Goal: Task Accomplishment & Management: Manage account settings

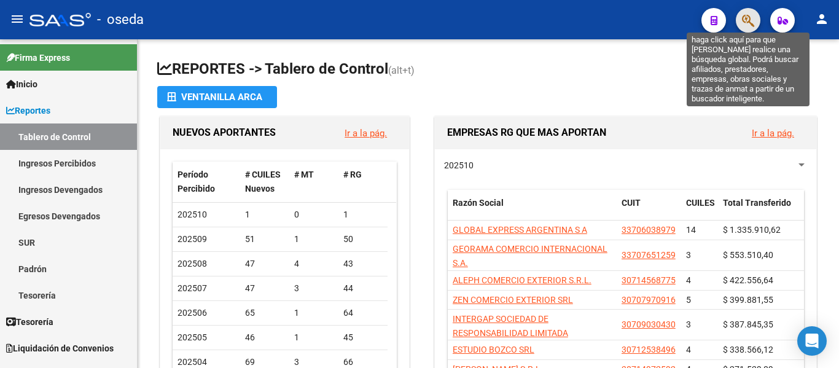
click at [751, 18] on icon "button" at bounding box center [748, 21] width 12 height 14
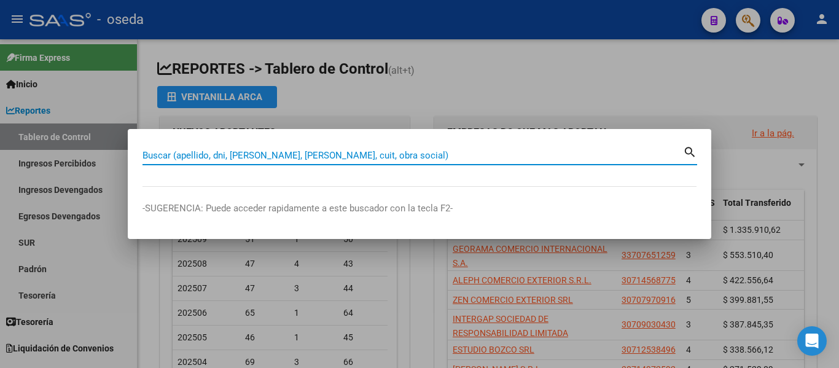
paste input "24856832"
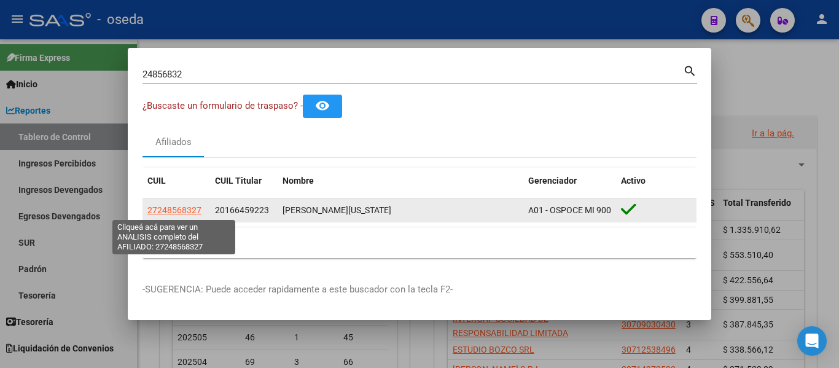
click at [189, 210] on span "27248568327" at bounding box center [174, 210] width 54 height 10
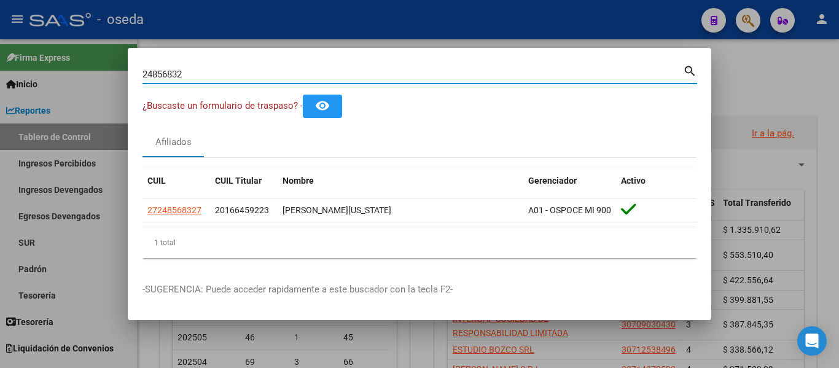
drag, startPoint x: 242, startPoint y: 74, endPoint x: 41, endPoint y: 74, distance: 201.5
click at [41, 74] on div "24856832 Buscar (apellido, dni, cuil, nro traspaso, cuit, obra social) search ¿…" at bounding box center [419, 184] width 839 height 368
paste input "7346697828"
type input "27346697828"
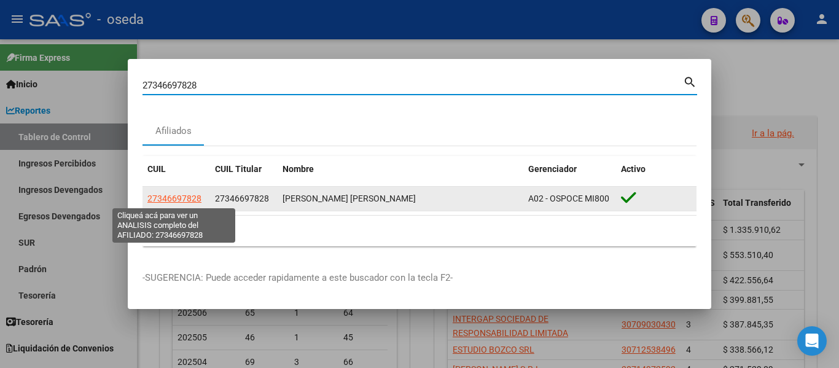
click at [184, 199] on span "27346697828" at bounding box center [174, 199] width 54 height 10
type textarea "27346697828"
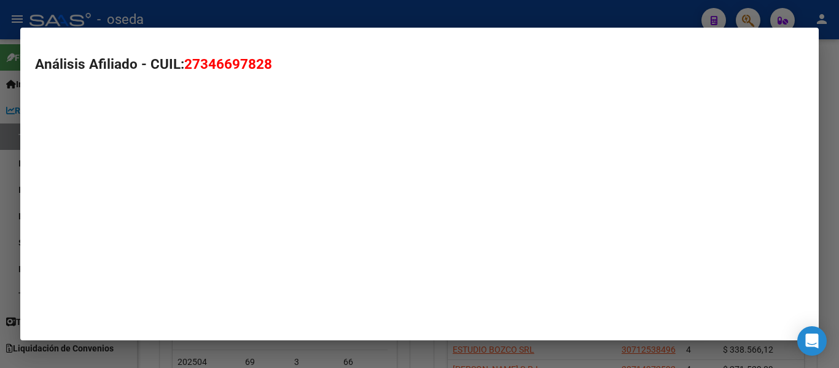
click at [184, 199] on mat-dialog-container "Análisis Afiliado - CUIL: 27346697828" at bounding box center [419, 184] width 799 height 313
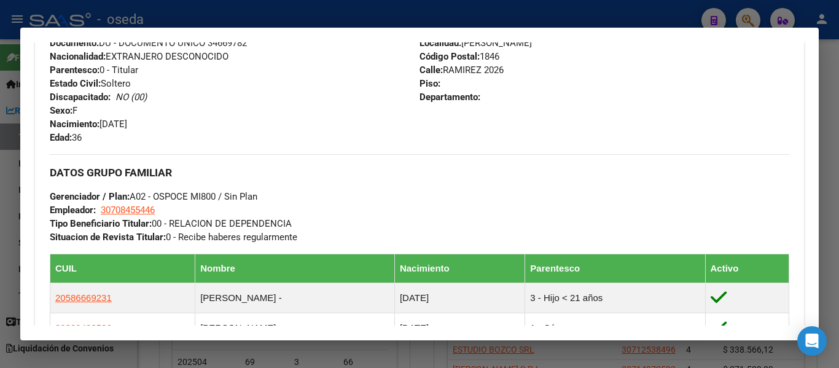
scroll to position [553, 0]
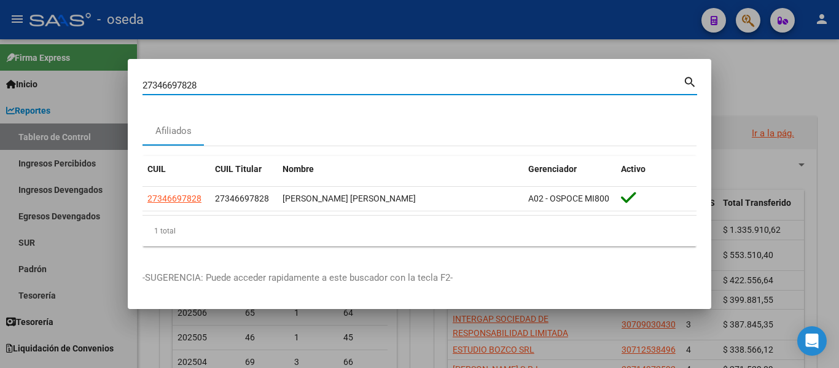
drag, startPoint x: 206, startPoint y: 82, endPoint x: 0, endPoint y: 40, distance: 210.2
click at [0, 40] on div "27346697828 Buscar (apellido, dni, cuil, nro traspaso, cuit, obra social) searc…" at bounding box center [419, 184] width 839 height 368
paste input "47650589"
type input "47650589"
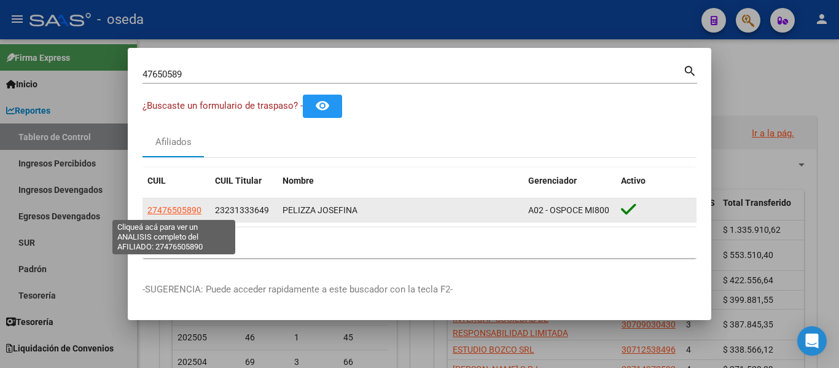
click at [182, 215] on span "27476505890" at bounding box center [174, 210] width 54 height 10
type textarea "27476505890"
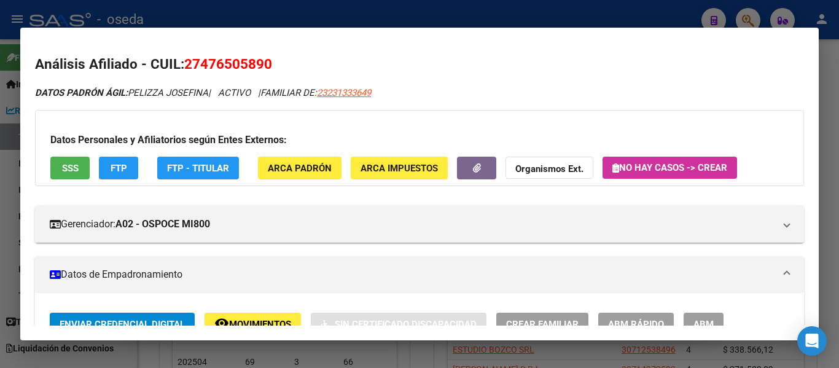
drag, startPoint x: 201, startPoint y: 60, endPoint x: 251, endPoint y: 74, distance: 52.5
click at [263, 60] on span "27476505890" at bounding box center [228, 64] width 88 height 16
copy span "47650589"
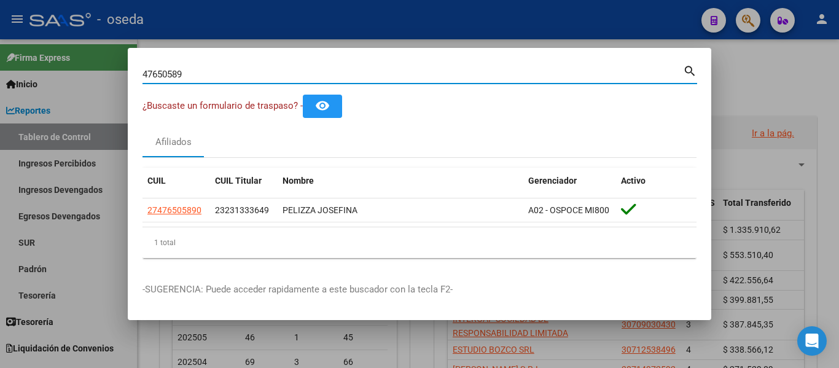
drag, startPoint x: 214, startPoint y: 71, endPoint x: 27, endPoint y: 37, distance: 190.3
click at [29, 36] on div "47650589 Buscar (apellido, dni, cuil, nro traspaso, cuit, obra social) search ¿…" at bounding box center [419, 184] width 839 height 368
paste input "2034203703"
type input "20342037039"
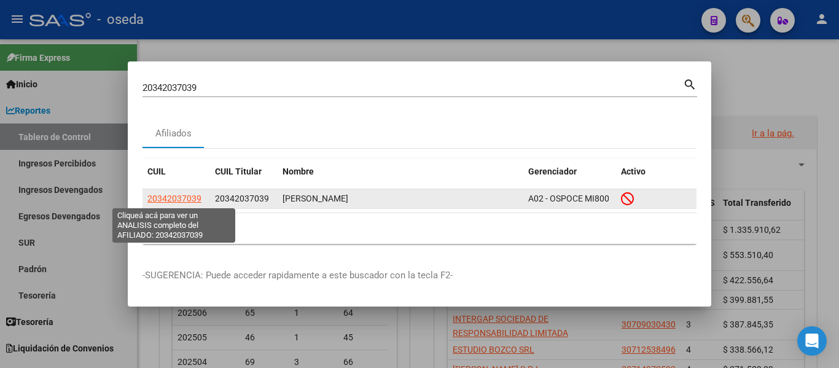
click at [175, 202] on span "20342037039" at bounding box center [174, 199] width 54 height 10
type textarea "20342037039"
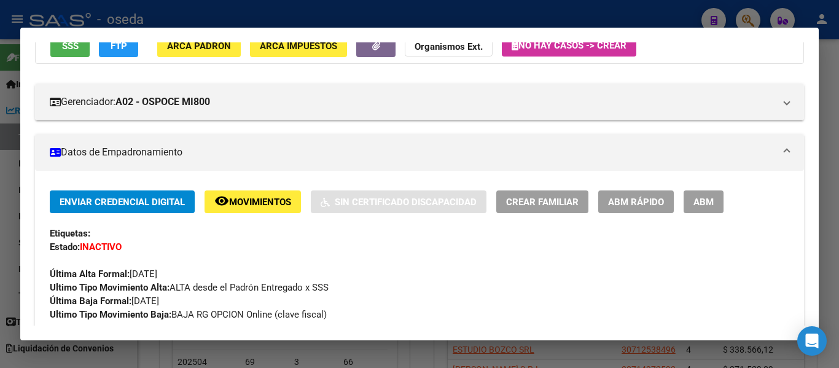
scroll to position [123, 0]
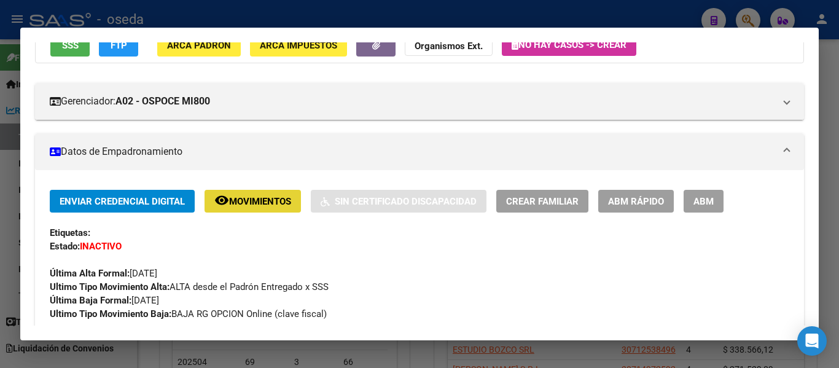
click at [269, 205] on span "Movimientos" at bounding box center [260, 201] width 62 height 11
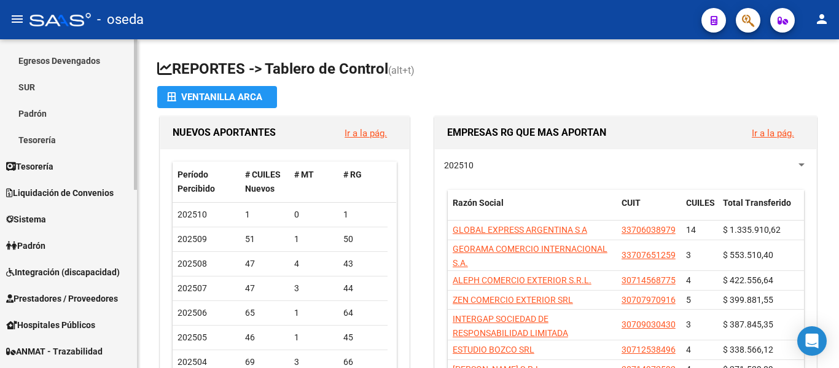
scroll to position [246, 0]
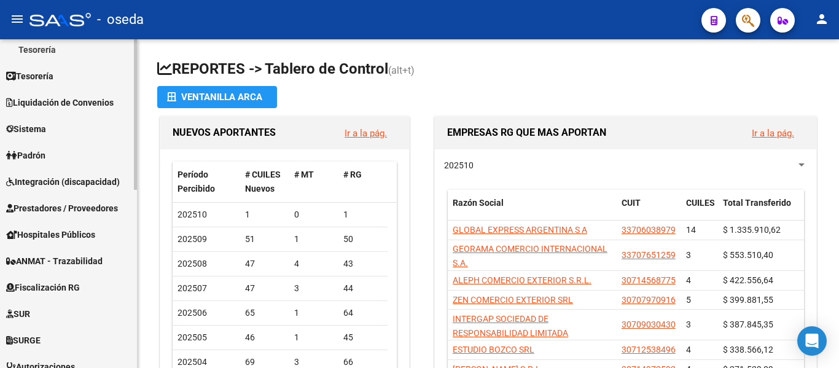
click at [54, 160] on link "Padrón" at bounding box center [68, 155] width 137 height 26
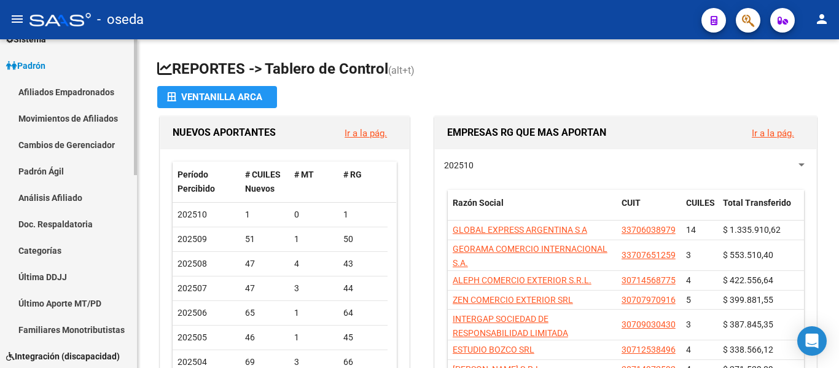
scroll to position [0, 0]
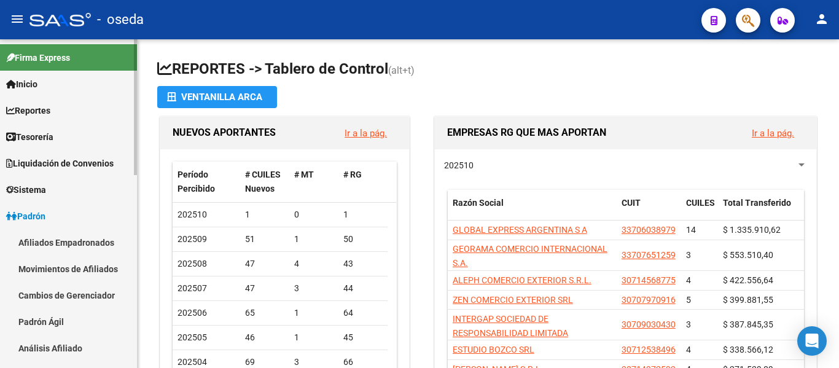
click at [65, 243] on link "Afiliados Empadronados" at bounding box center [68, 242] width 137 height 26
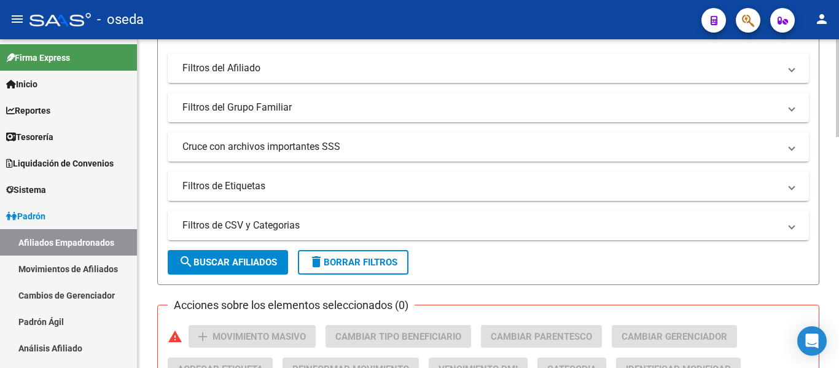
scroll to position [307, 0]
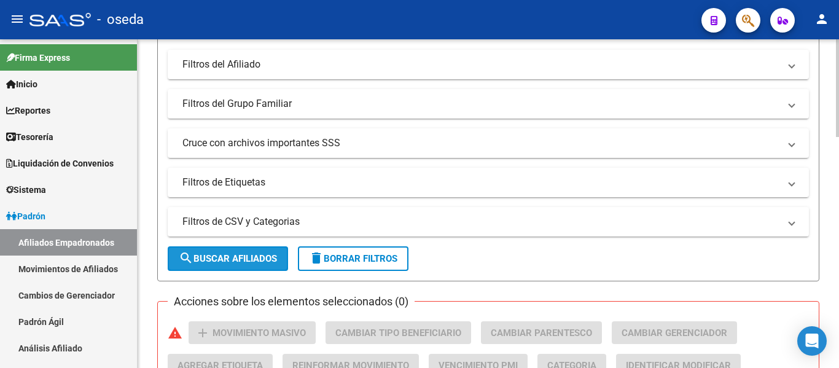
click at [229, 256] on span "search Buscar Afiliados" at bounding box center [228, 258] width 98 height 11
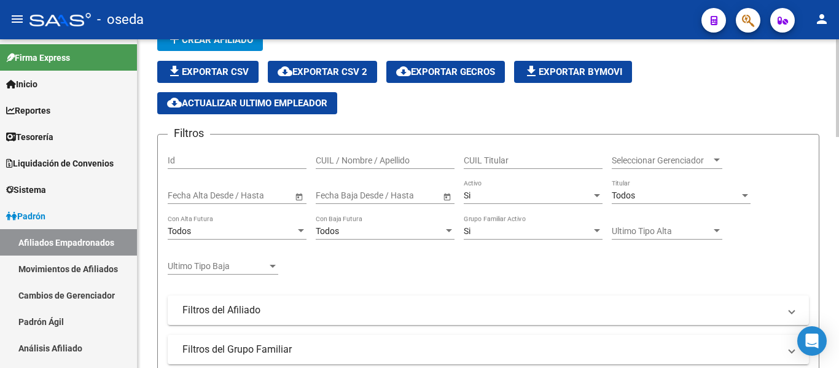
scroll to position [0, 0]
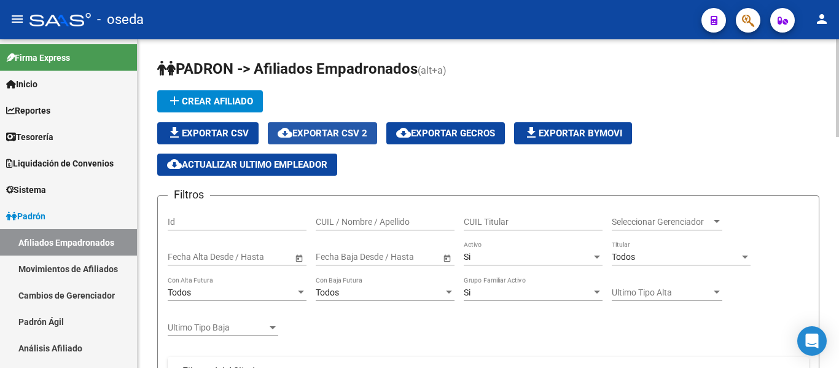
click at [349, 137] on span "cloud_download Exportar CSV 2" at bounding box center [323, 133] width 90 height 11
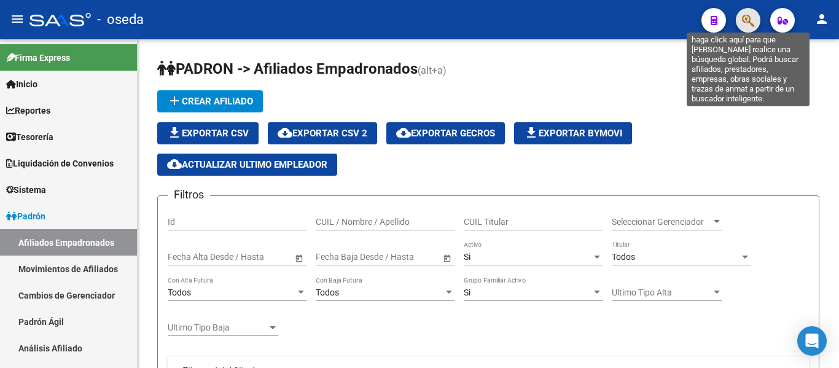
click at [743, 22] on icon "button" at bounding box center [748, 21] width 12 height 14
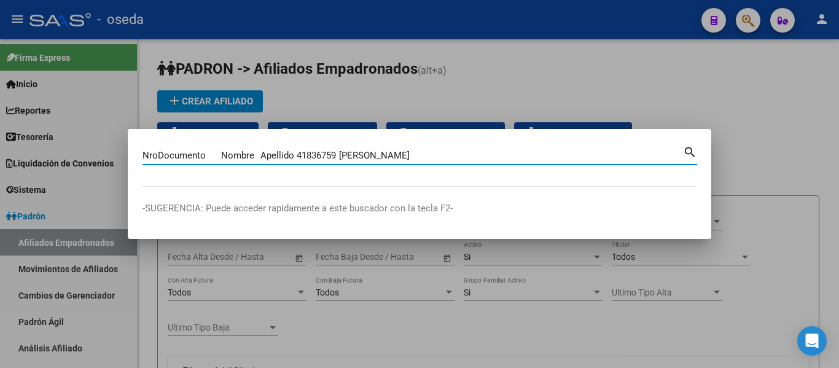
drag, startPoint x: 343, startPoint y: 156, endPoint x: 519, endPoint y: 152, distance: 176.4
click at [519, 152] on input "NroDocumento Nombre Apellido 41836759 [PERSON_NAME]" at bounding box center [413, 155] width 541 height 11
type input "41836759"
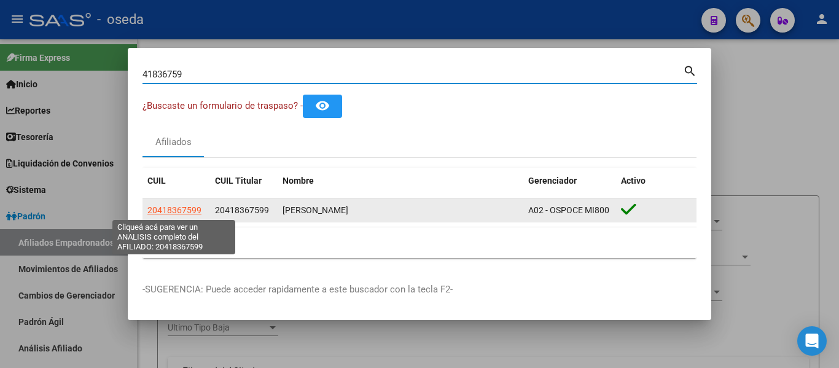
click at [167, 205] on span "20418367599" at bounding box center [174, 210] width 54 height 10
type textarea "20418367599"
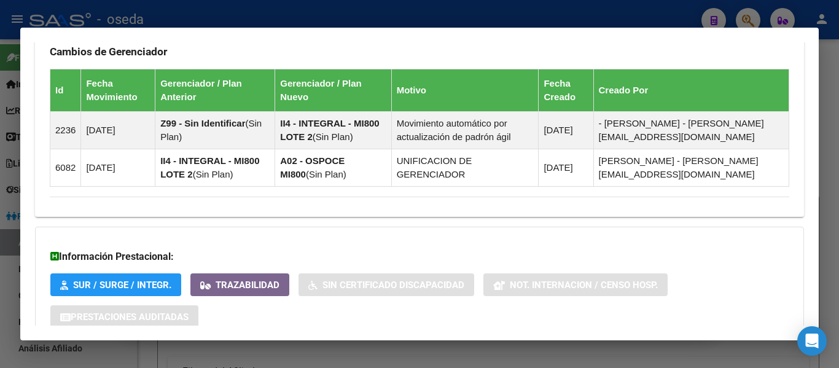
scroll to position [775, 0]
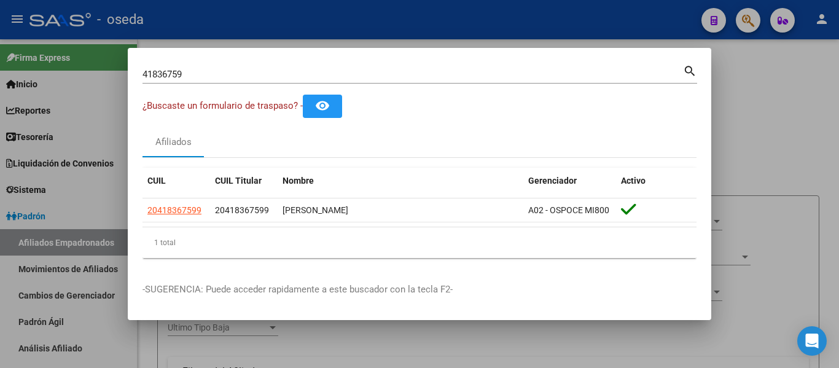
drag, startPoint x: 259, startPoint y: 82, endPoint x: 104, endPoint y: 52, distance: 157.6
click at [104, 52] on div "41836759 Buscar (apellido, dni, cuil, nro traspaso, cuit, obra social) search ¿…" at bounding box center [419, 184] width 839 height 368
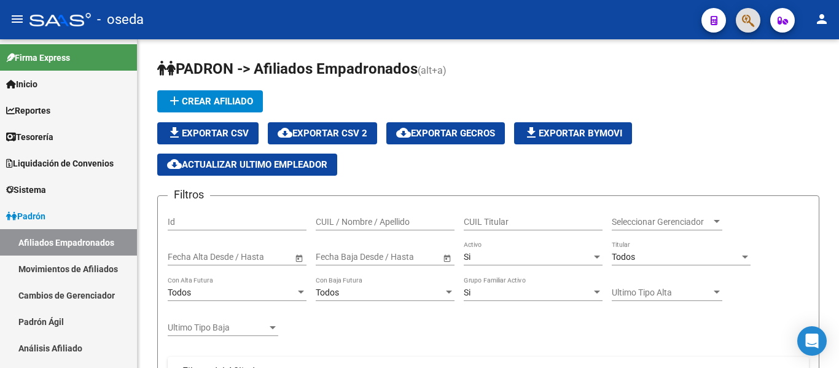
click at [757, 27] on button "button" at bounding box center [748, 20] width 25 height 25
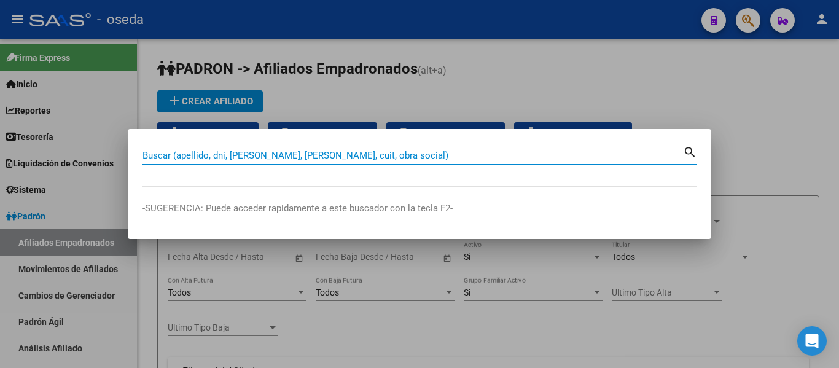
paste input "42340906"
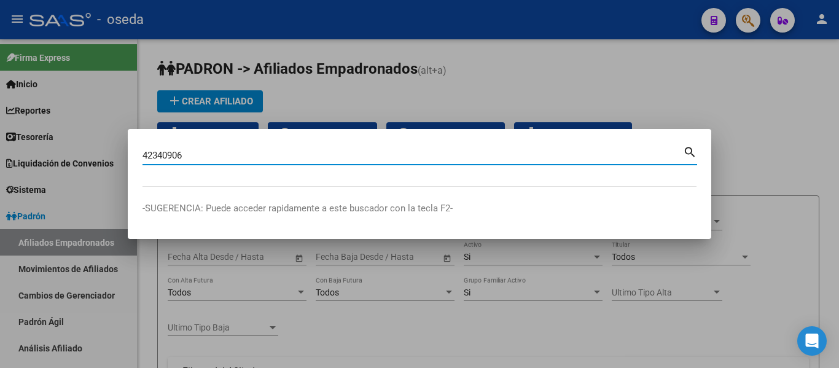
type input "42340906"
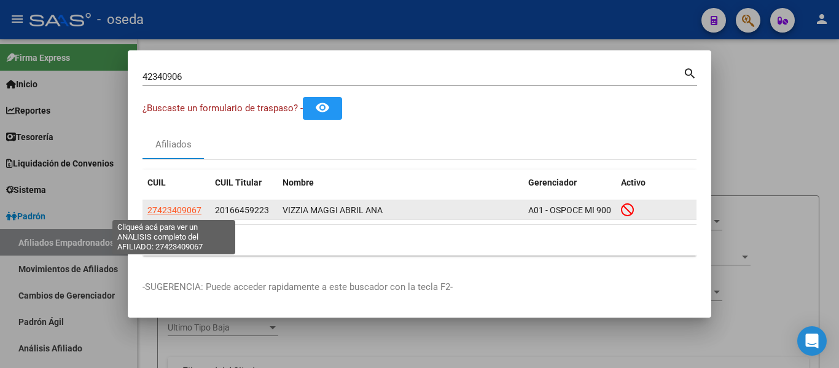
click at [186, 210] on span "27423409067" at bounding box center [174, 210] width 54 height 10
type textarea "27423409067"
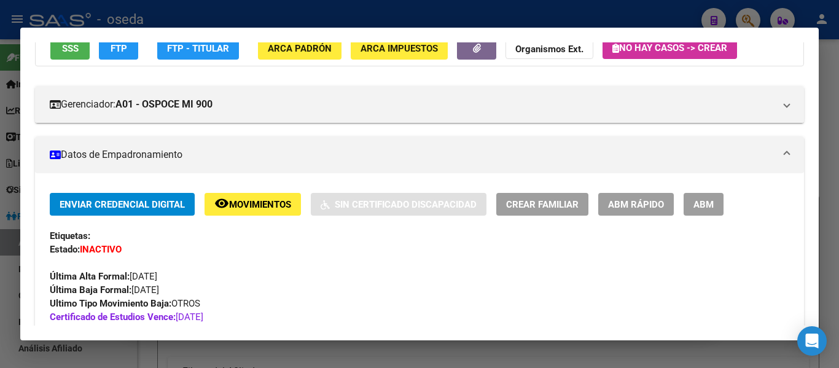
scroll to position [123, 0]
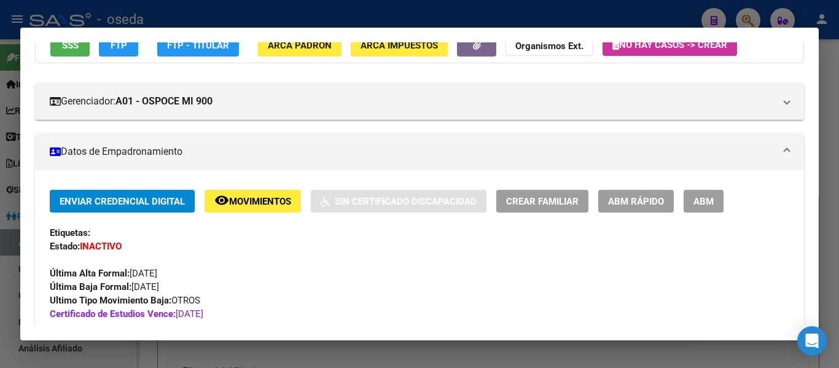
click at [248, 206] on span "Movimientos" at bounding box center [260, 201] width 62 height 11
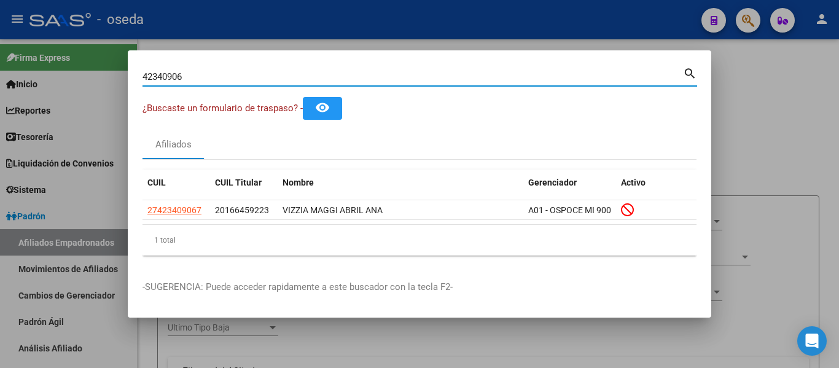
drag, startPoint x: 242, startPoint y: 70, endPoint x: 0, endPoint y: 45, distance: 243.4
click at [0, 45] on div "42340906 Buscar (apellido, dni, cuil, nro traspaso, cuit, obra social) search ¿…" at bounding box center [419, 184] width 839 height 368
paste input "2013740605"
type input "20137406056"
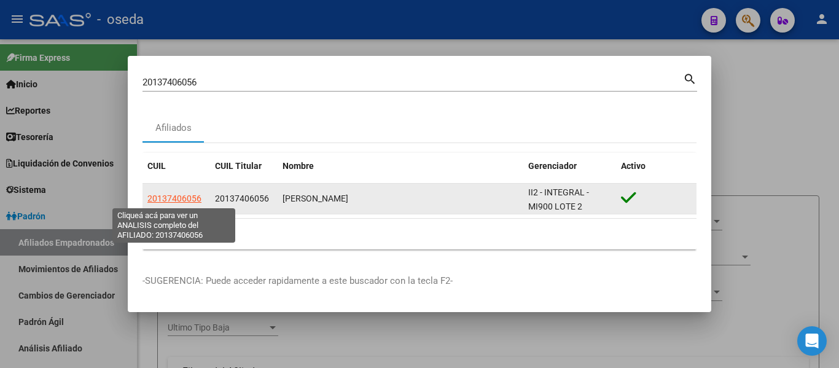
click at [187, 200] on span "20137406056" at bounding box center [174, 199] width 54 height 10
type textarea "20137406056"
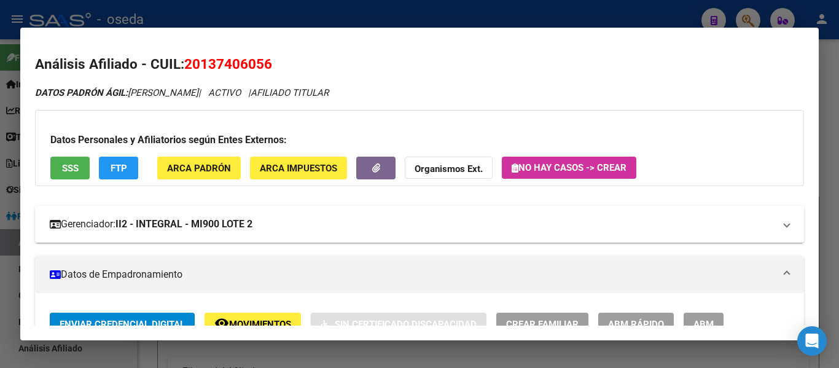
scroll to position [61, 0]
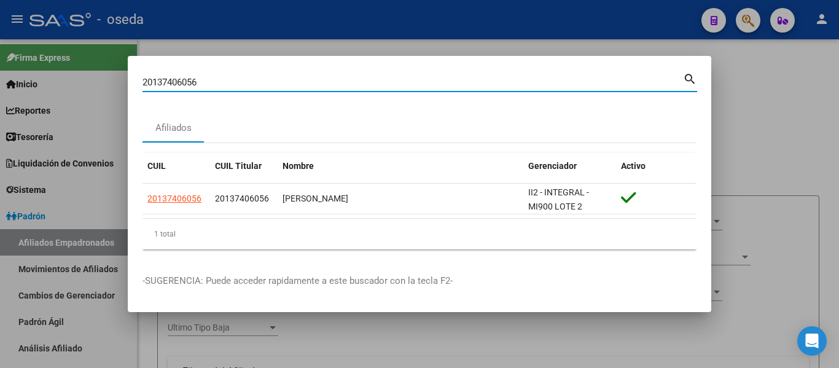
drag, startPoint x: 209, startPoint y: 85, endPoint x: 109, endPoint y: 76, distance: 100.0
click at [77, 73] on div "20137406056 Buscar (apellido, dni, cuil, nro traspaso, cuit, obra social) searc…" at bounding box center [419, 184] width 839 height 368
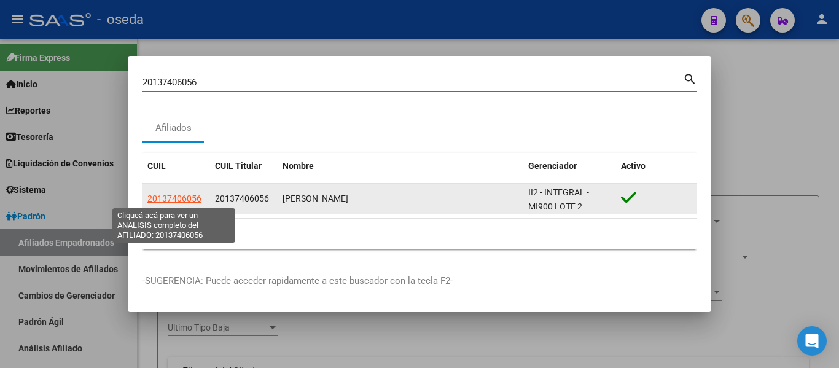
click at [187, 206] on datatable-body-cell "20137406056" at bounding box center [177, 199] width 68 height 30
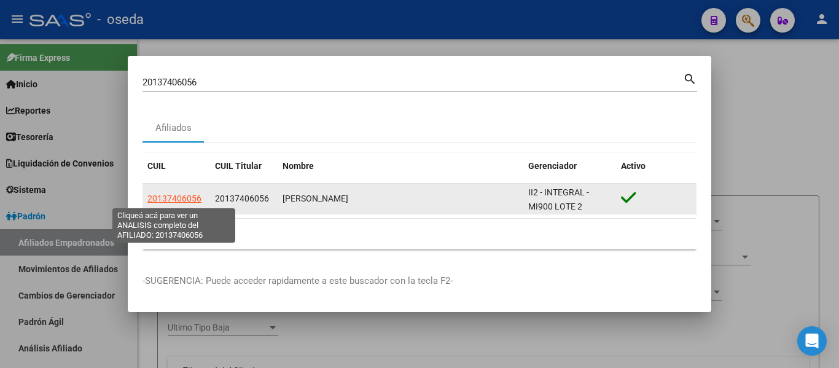
click at [187, 198] on span "20137406056" at bounding box center [174, 199] width 54 height 10
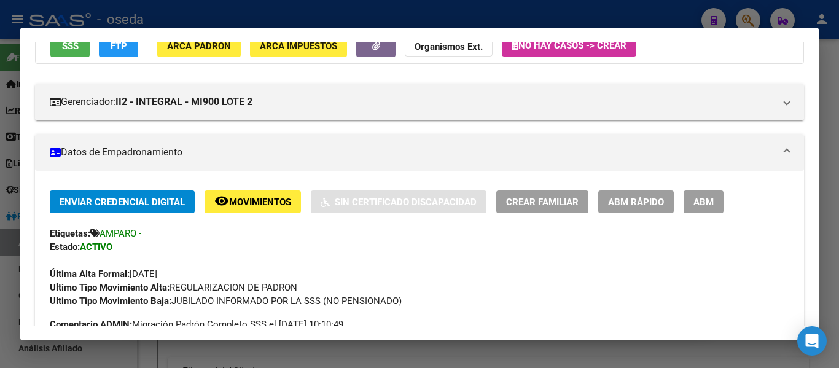
scroll to position [123, 0]
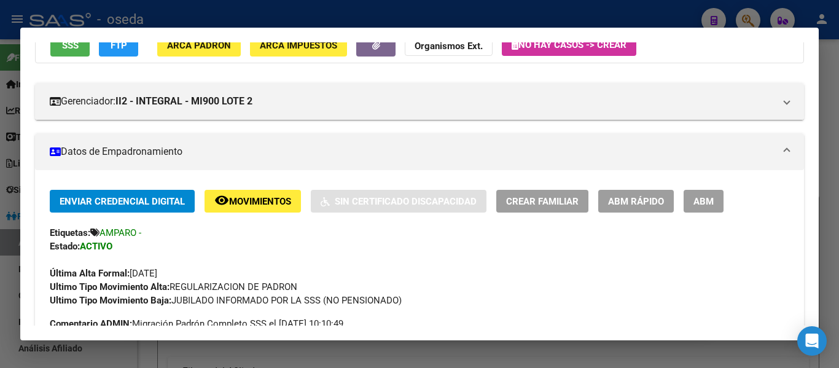
click at [713, 203] on span "ABM" at bounding box center [704, 201] width 20 height 11
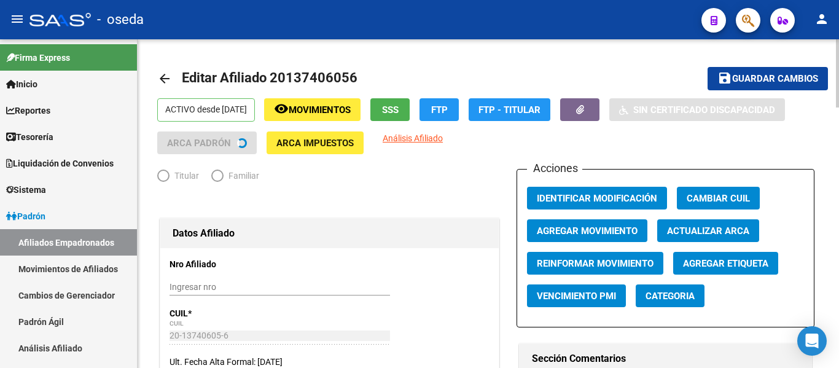
radio input "true"
type input "30-55553603-4"
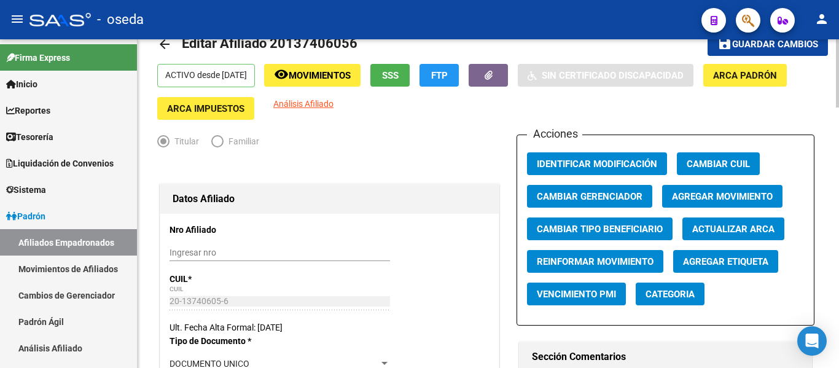
scroll to position [61, 0]
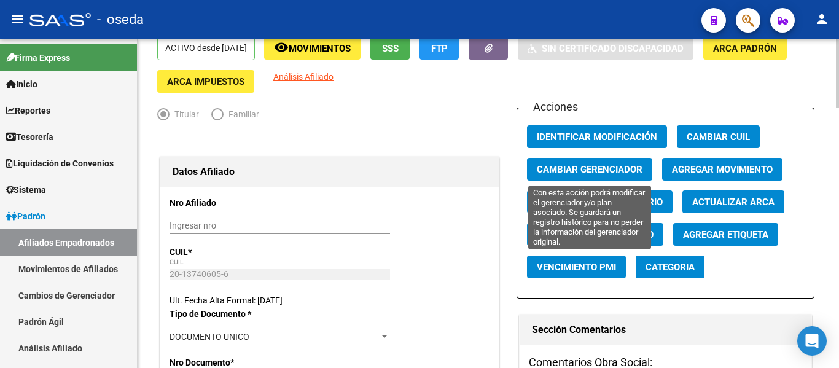
click at [608, 170] on span "Cambiar Gerenciador" at bounding box center [590, 169] width 106 height 11
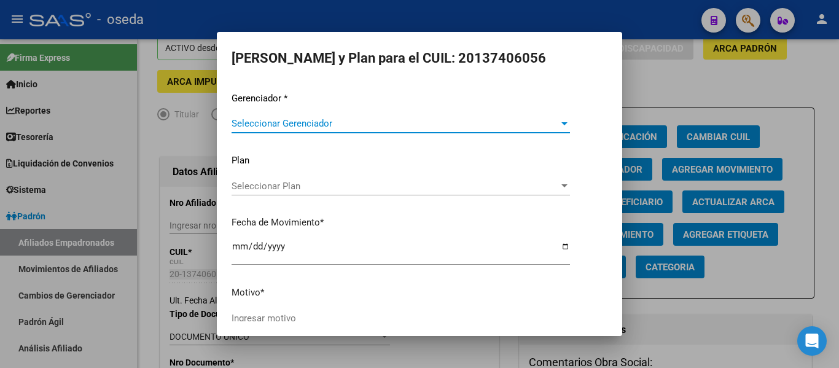
click at [285, 122] on span "Seleccionar Gerenciador" at bounding box center [395, 123] width 327 height 11
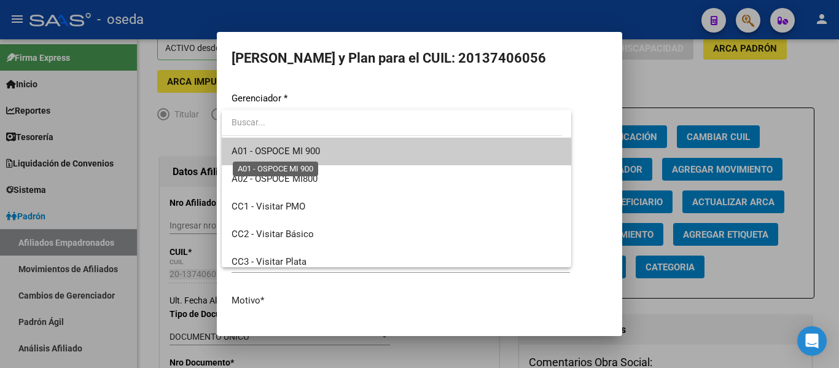
click at [293, 154] on span "A01 - OSPOCE MI 900" at bounding box center [276, 151] width 88 height 11
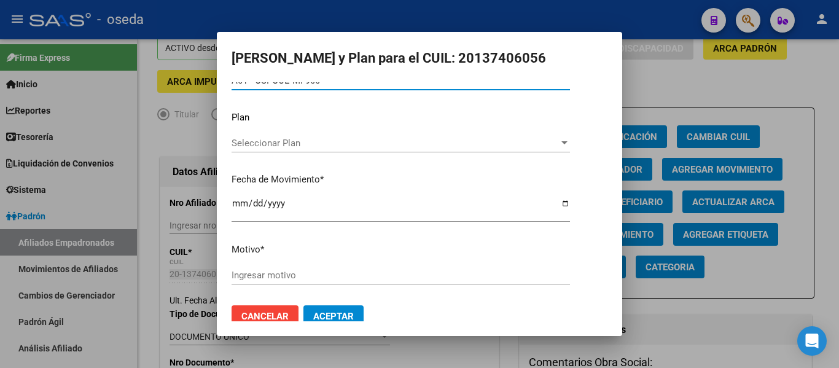
scroll to position [59, 0]
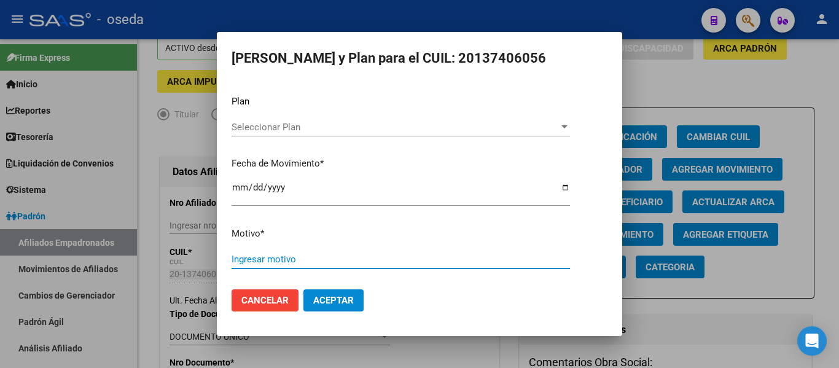
click at [281, 257] on input "Ingresar motivo" at bounding box center [401, 259] width 339 height 11
type input "ACTUALIZACION"
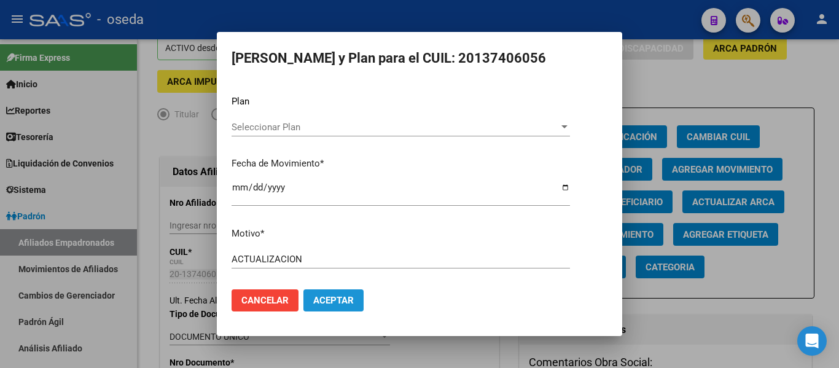
click at [334, 297] on span "Aceptar" at bounding box center [333, 300] width 41 height 11
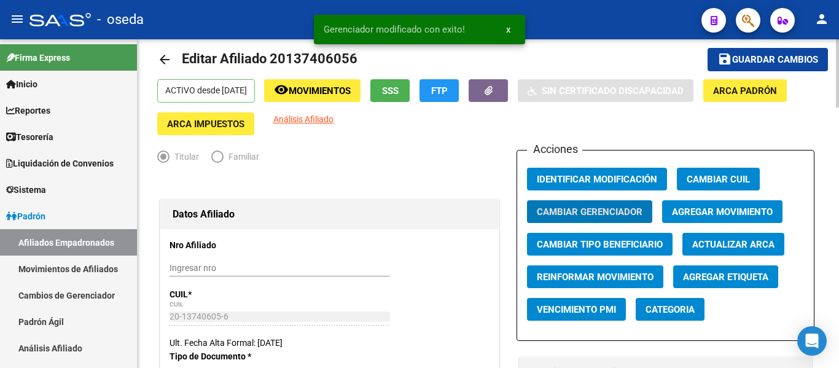
scroll to position [0, 0]
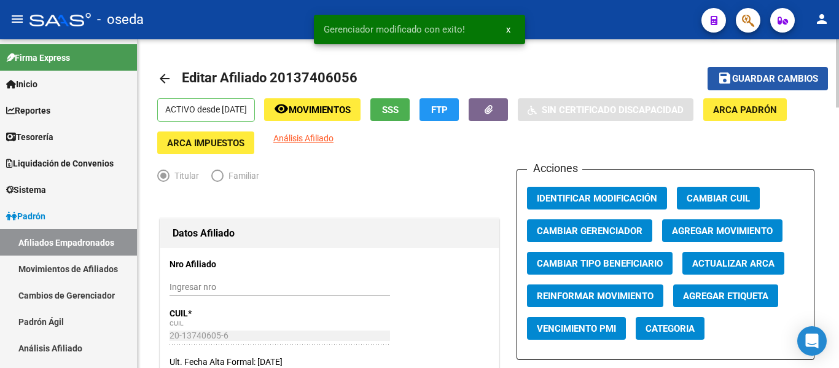
click at [743, 78] on span "Guardar cambios" at bounding box center [775, 79] width 86 height 11
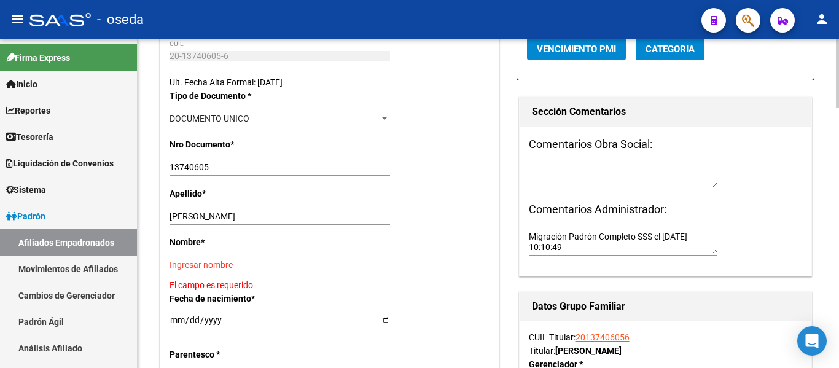
scroll to position [307, 0]
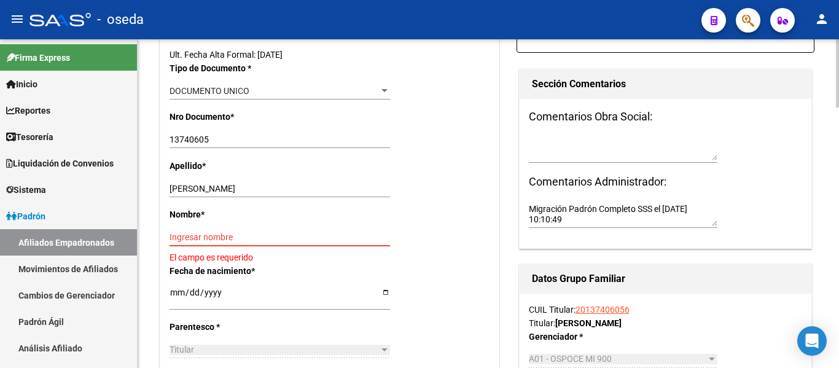
click at [275, 237] on input "Ingresar nombre" at bounding box center [280, 237] width 221 height 10
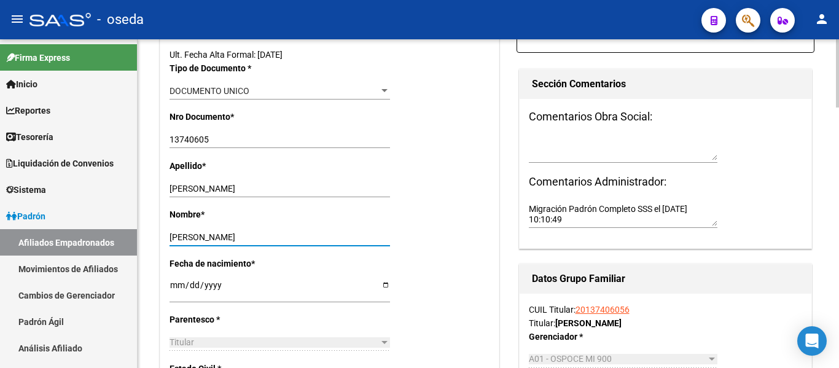
type input "[PERSON_NAME]"
drag, startPoint x: 257, startPoint y: 187, endPoint x: 193, endPoint y: 187, distance: 63.9
click at [193, 187] on input "[PERSON_NAME]" at bounding box center [280, 189] width 221 height 10
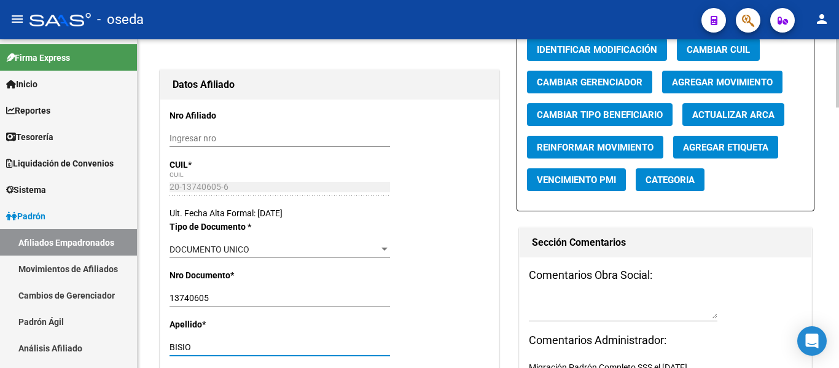
scroll to position [0, 0]
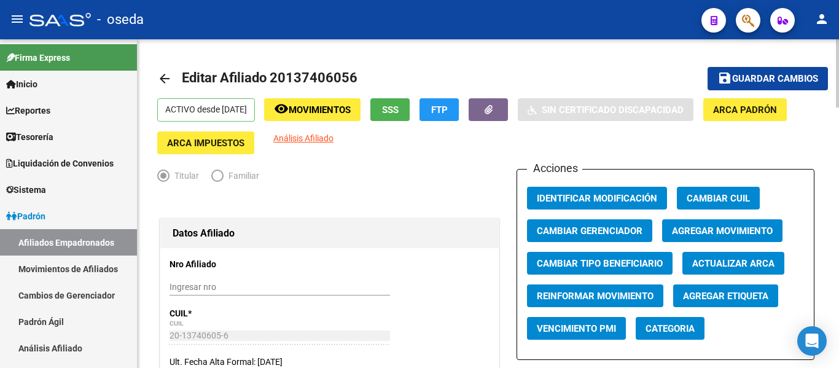
type input "BISIO"
click at [779, 77] on span "Guardar cambios" at bounding box center [775, 79] width 86 height 11
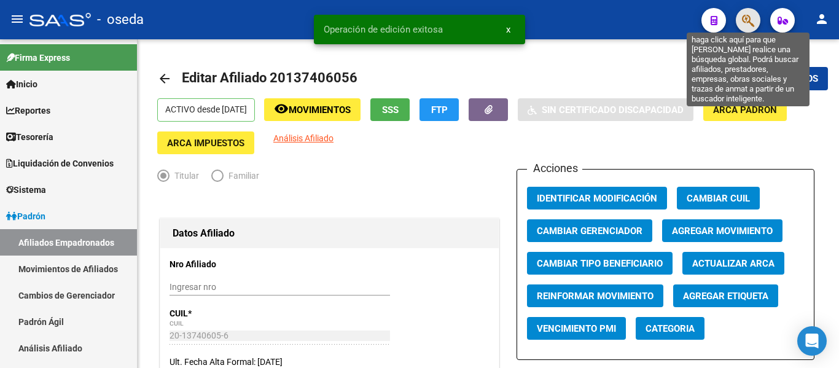
click at [743, 17] on icon "button" at bounding box center [748, 21] width 12 height 14
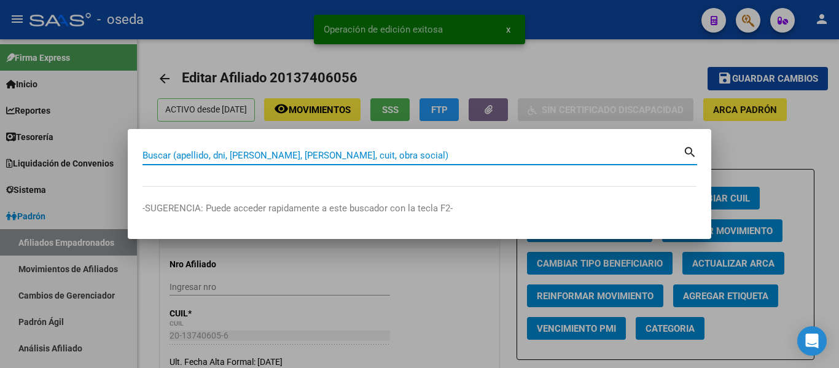
paste input "20137406056"
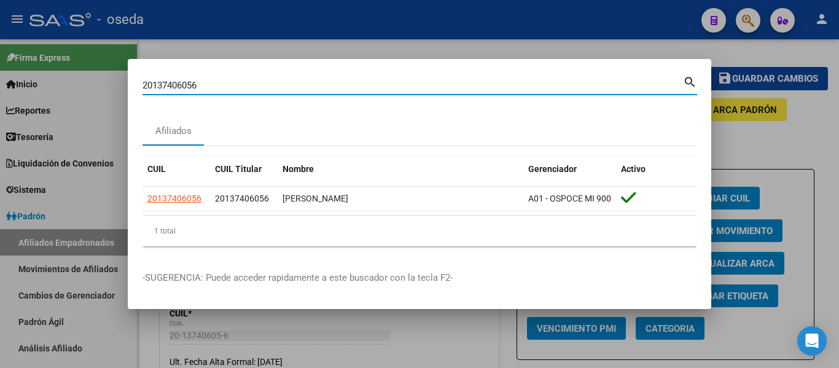
drag, startPoint x: 206, startPoint y: 82, endPoint x: 0, endPoint y: 64, distance: 206.6
click at [0, 64] on div "20137406056 Buscar (apellido, dni, cuil, nro traspaso, cuit, obra social) searc…" at bounding box center [419, 184] width 839 height 368
paste input "17363157"
type input "17363157"
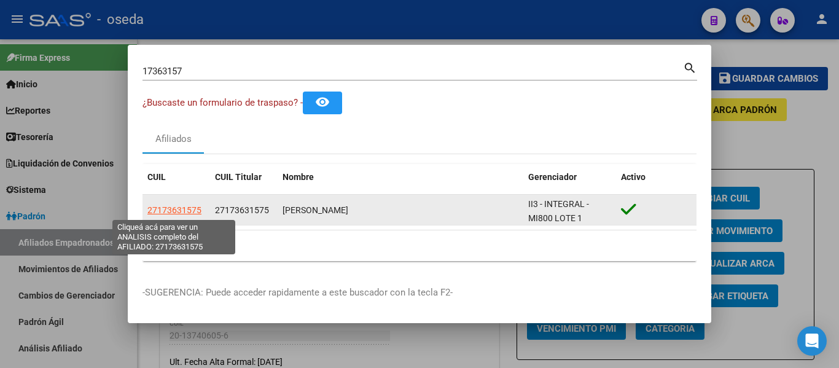
click at [171, 211] on span "27173631575" at bounding box center [174, 210] width 54 height 10
type textarea "27173631575"
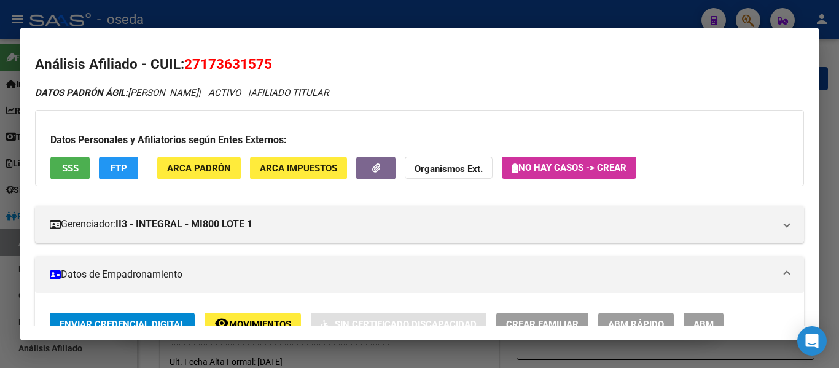
scroll to position [61, 0]
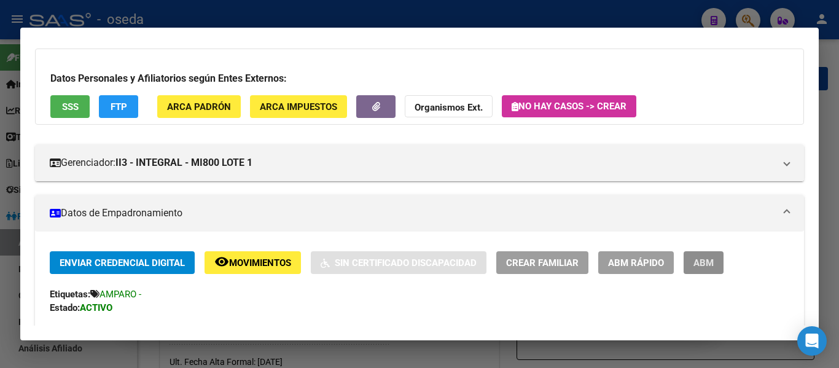
click at [714, 267] on span "ABM" at bounding box center [704, 262] width 20 height 11
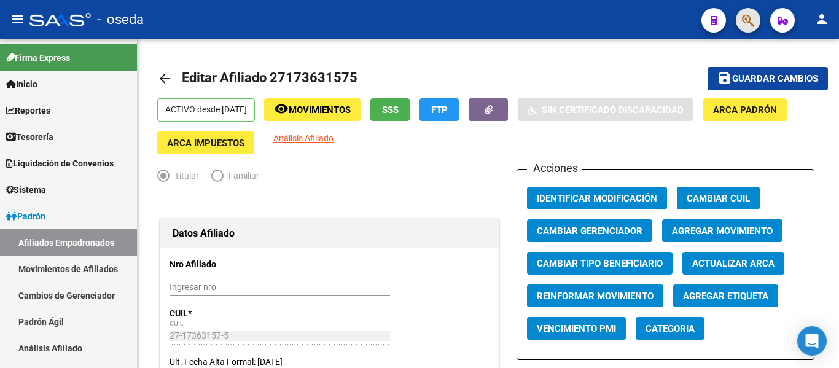
click at [742, 18] on button "button" at bounding box center [748, 20] width 25 height 25
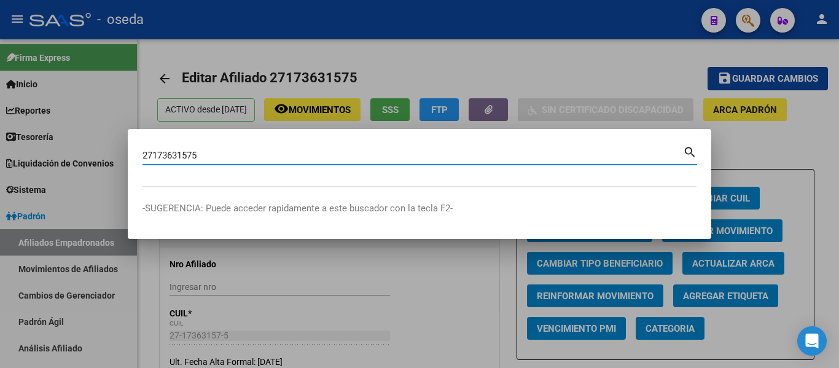
type input "27173631575"
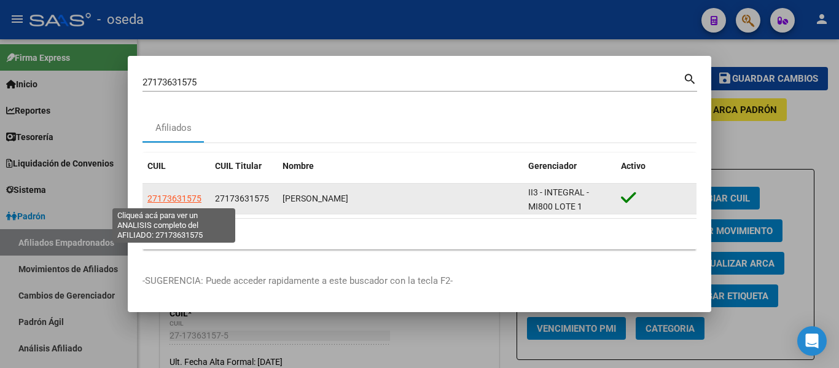
click at [181, 195] on span "27173631575" at bounding box center [174, 199] width 54 height 10
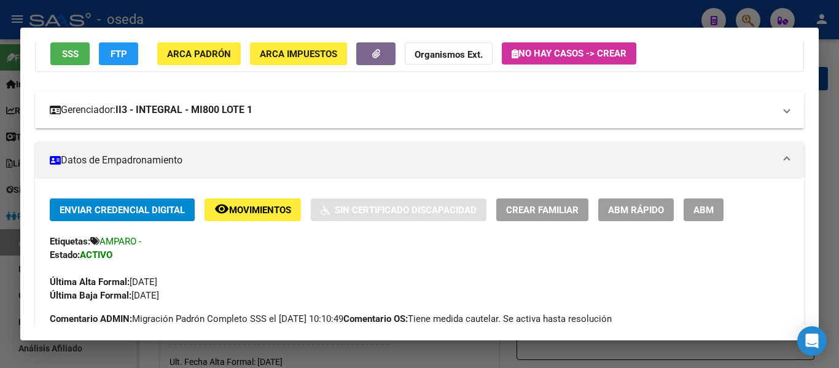
scroll to position [123, 0]
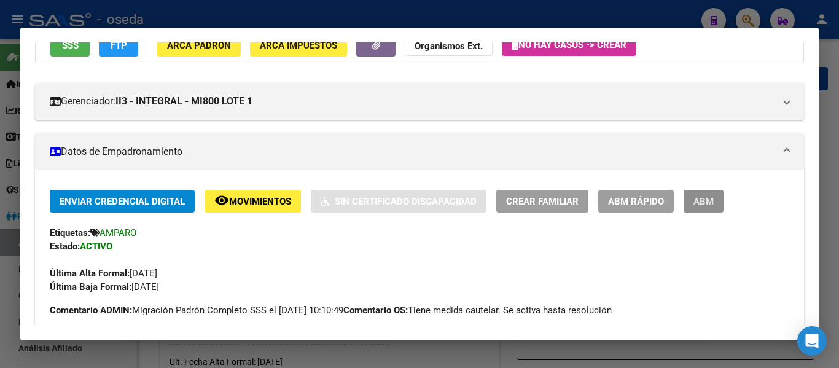
click at [695, 203] on span "ABM" at bounding box center [704, 201] width 20 height 11
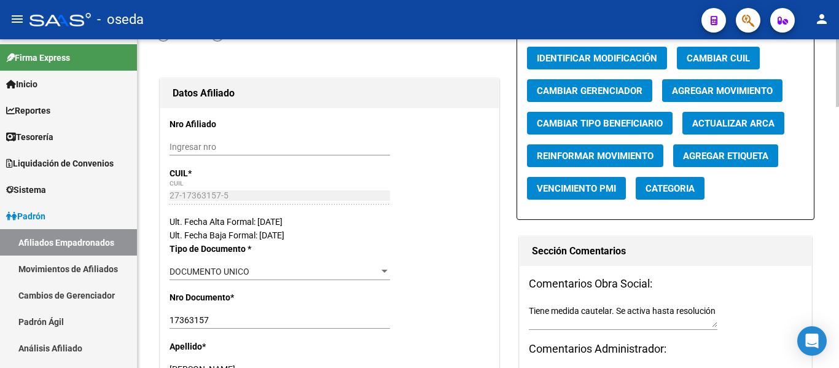
scroll to position [0, 0]
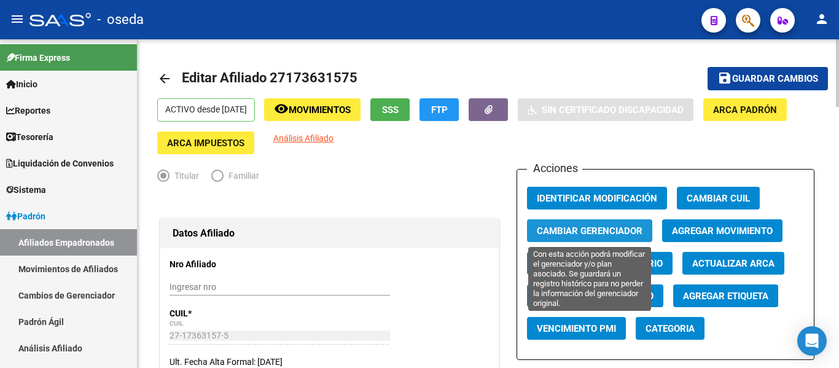
click at [559, 234] on span "Cambiar Gerenciador" at bounding box center [590, 230] width 106 height 11
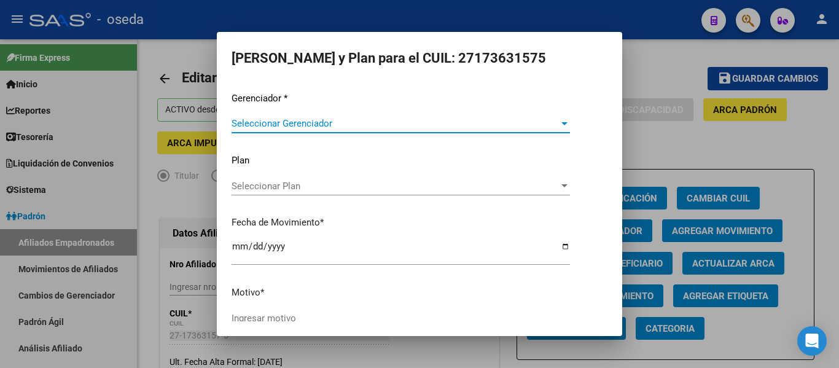
click at [294, 129] on span "Seleccionar Gerenciador" at bounding box center [395, 123] width 327 height 11
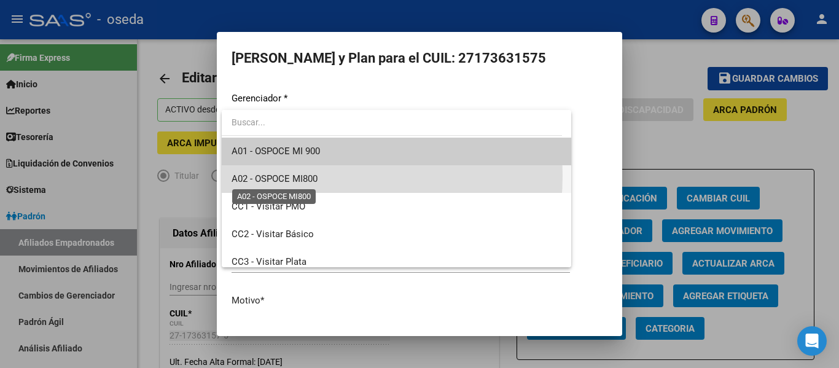
click at [294, 176] on span "A02 - OSPOCE MI800" at bounding box center [275, 178] width 86 height 11
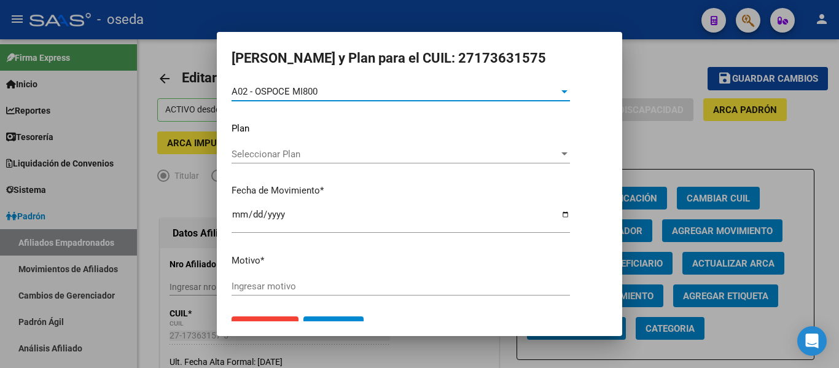
scroll to position [59, 0]
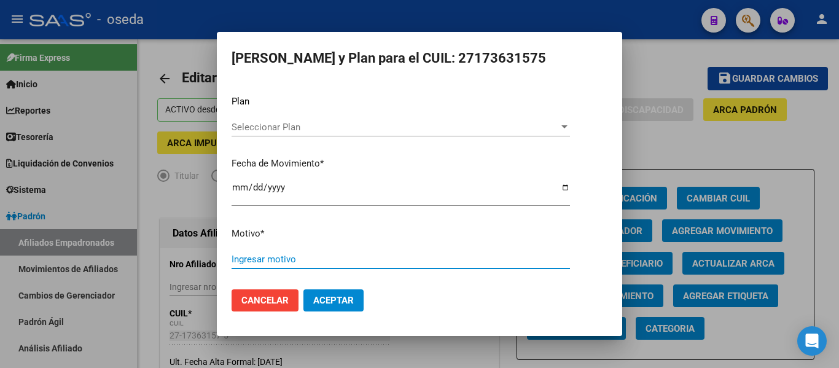
click at [284, 261] on input "Ingresar motivo" at bounding box center [401, 259] width 339 height 11
type input "ACTUALIZACION"
click at [329, 303] on span "Aceptar" at bounding box center [333, 300] width 41 height 11
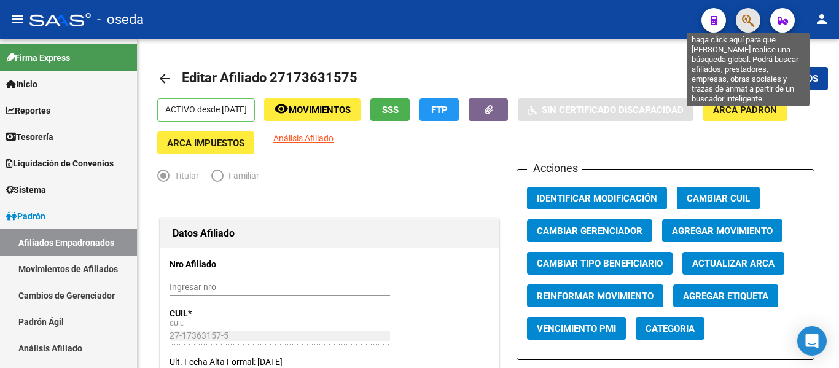
click at [752, 22] on icon "button" at bounding box center [748, 21] width 12 height 14
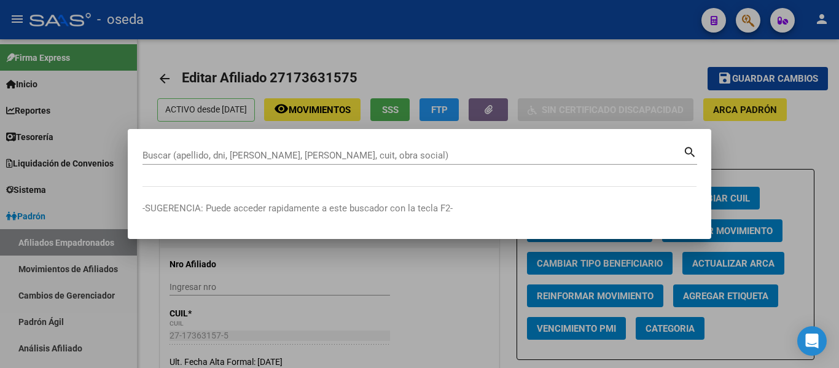
click at [782, 65] on div at bounding box center [419, 184] width 839 height 368
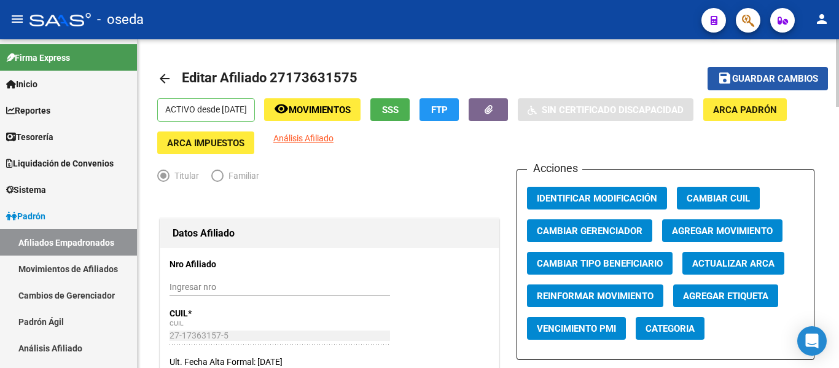
click at [758, 80] on span "Guardar cambios" at bounding box center [775, 79] width 86 height 11
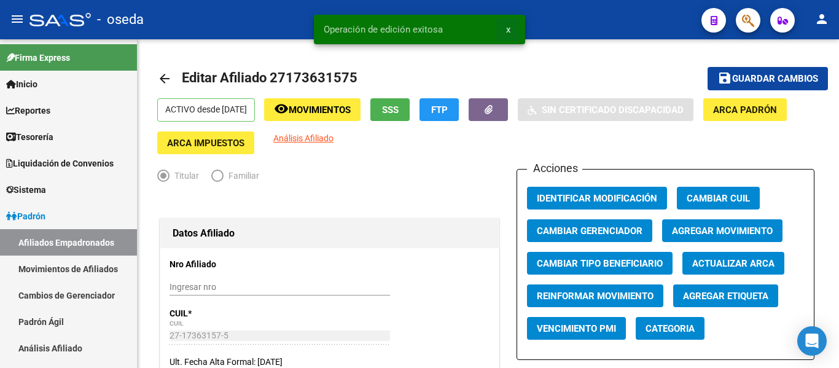
click at [508, 27] on span "x" at bounding box center [508, 29] width 4 height 11
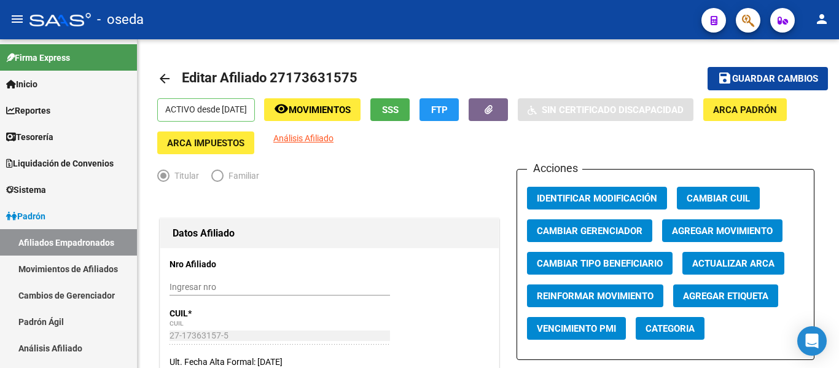
click at [741, 20] on button "button" at bounding box center [748, 20] width 25 height 25
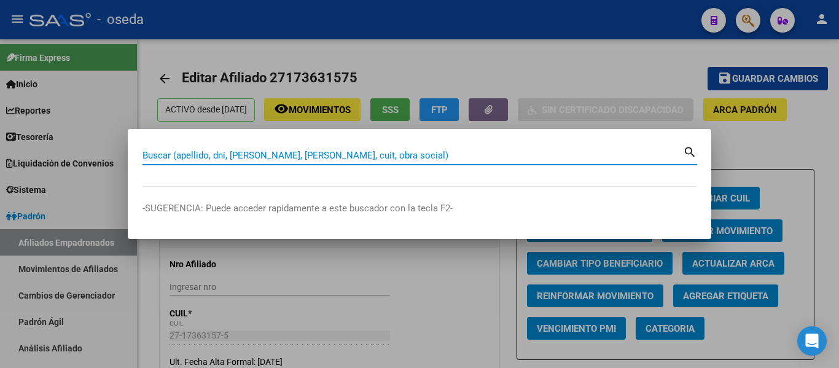
paste input "46190325"
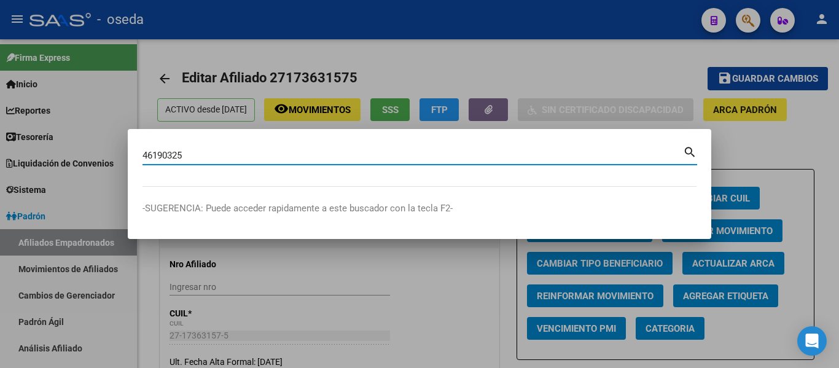
type input "46190325"
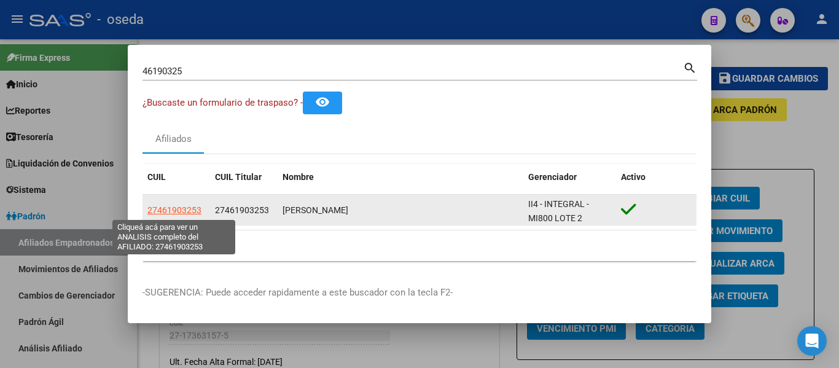
click at [168, 210] on span "27461903253" at bounding box center [174, 210] width 54 height 10
type textarea "27461903253"
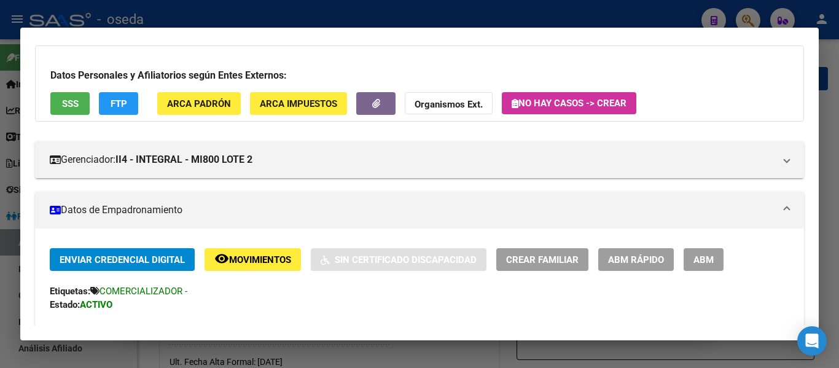
scroll to position [61, 0]
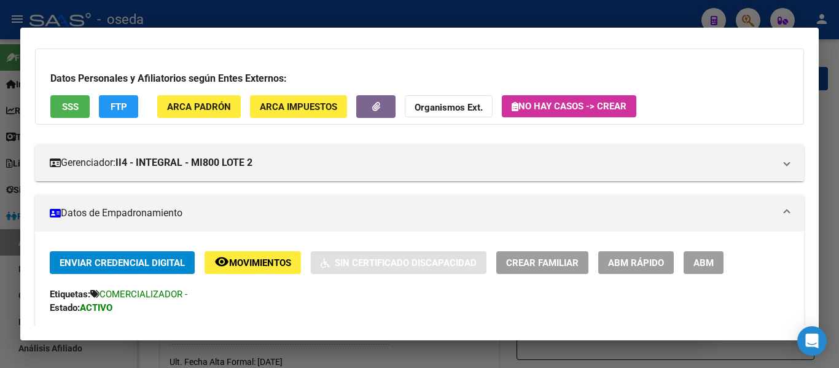
click at [715, 266] on button "ABM" at bounding box center [704, 262] width 40 height 23
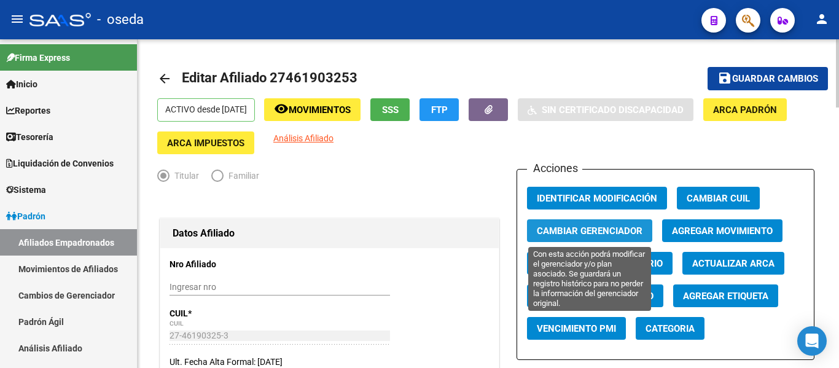
click at [554, 230] on span "Cambiar Gerenciador" at bounding box center [590, 230] width 106 height 11
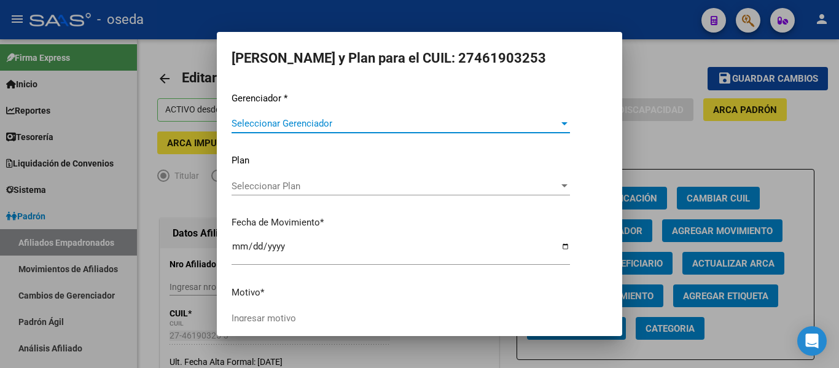
click at [391, 119] on span "Seleccionar Gerenciador" at bounding box center [395, 123] width 327 height 11
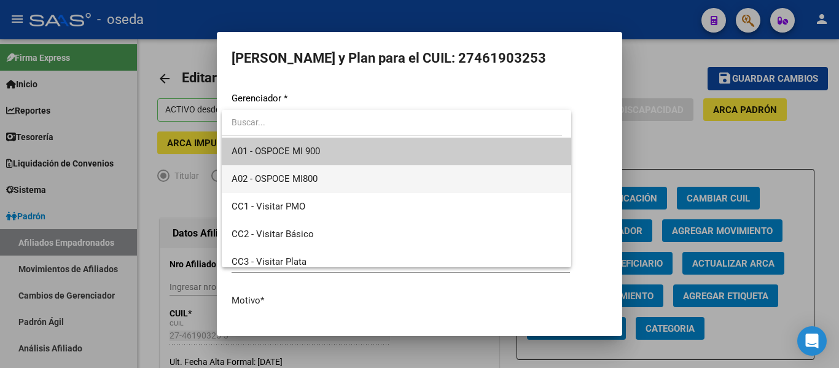
click at [390, 180] on span "A02 - OSPOCE MI800" at bounding box center [397, 179] width 330 height 28
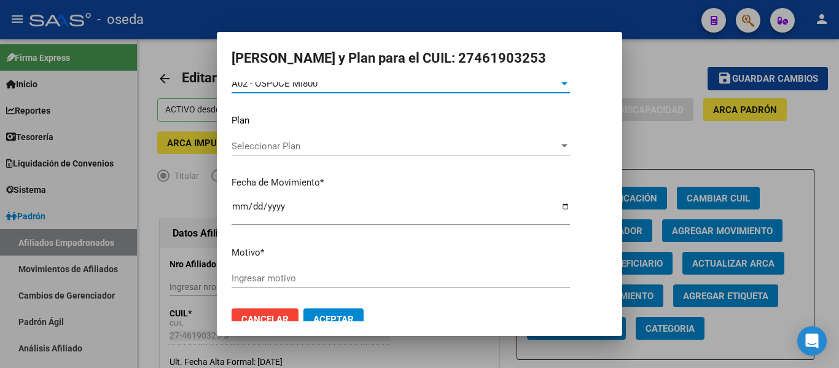
scroll to position [59, 0]
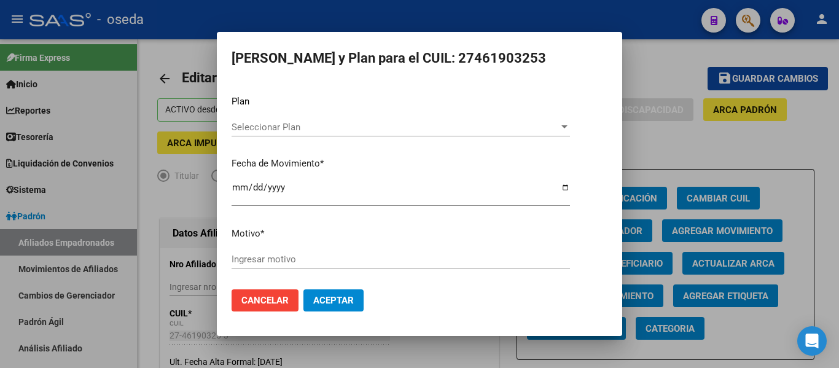
click at [335, 297] on span "Aceptar" at bounding box center [333, 300] width 41 height 11
click at [305, 257] on input "Ingresar motivo" at bounding box center [401, 259] width 339 height 11
type input "ACTUALIZACION"
click at [327, 304] on span "Aceptar" at bounding box center [333, 300] width 41 height 11
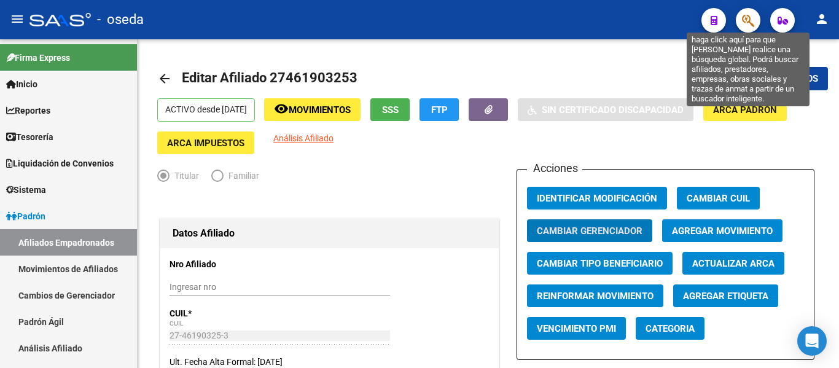
click at [742, 18] on icon "button" at bounding box center [748, 21] width 12 height 14
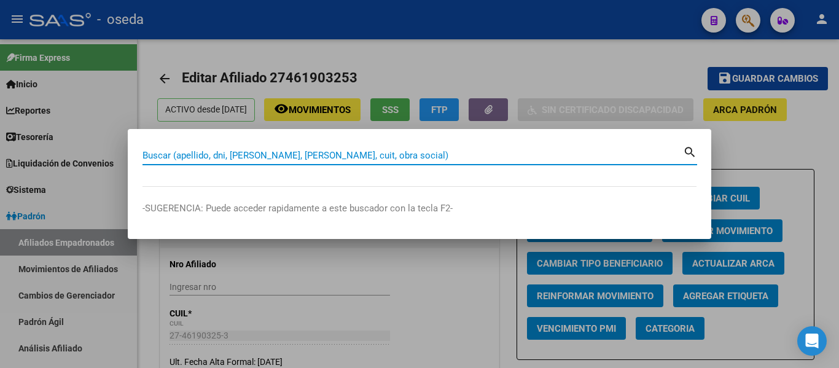
paste input "27312925406"
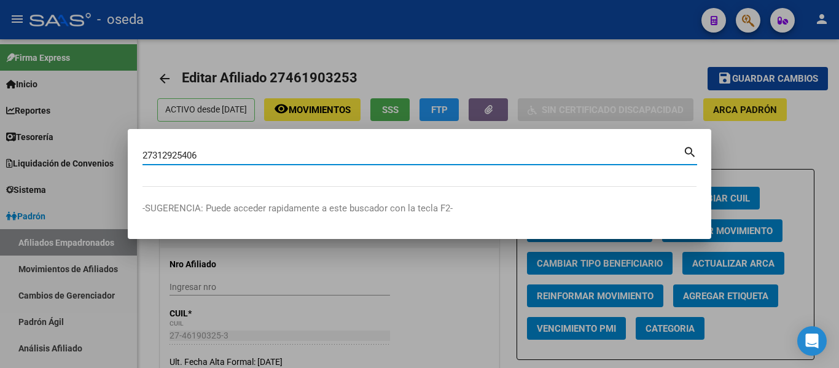
type input "27312925406"
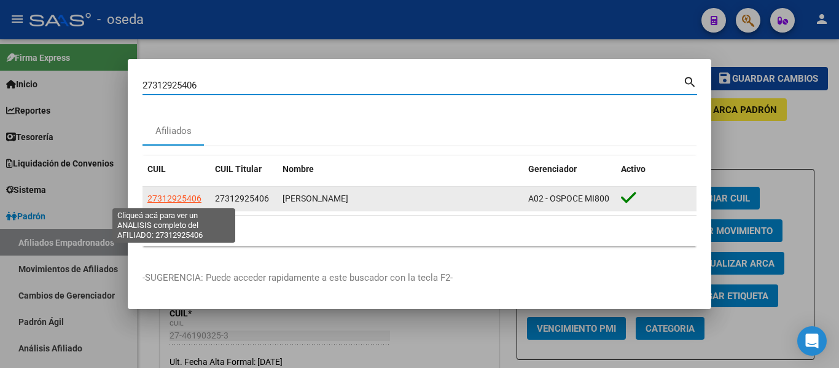
click at [173, 195] on span "27312925406" at bounding box center [174, 199] width 54 height 10
type textarea "27312925406"
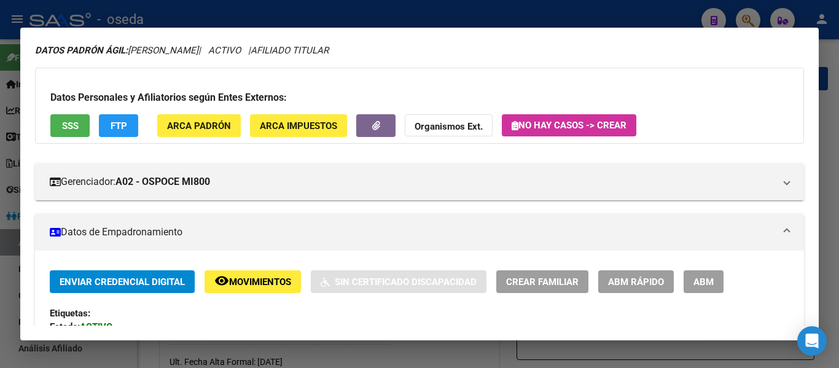
scroll to position [61, 0]
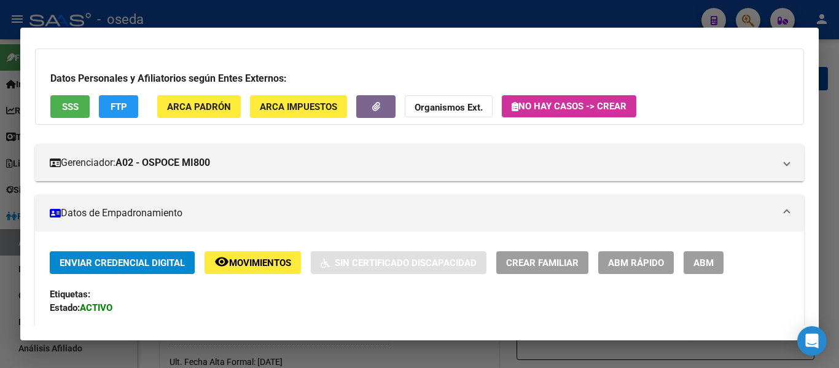
click at [264, 262] on span "Movimientos" at bounding box center [260, 262] width 62 height 11
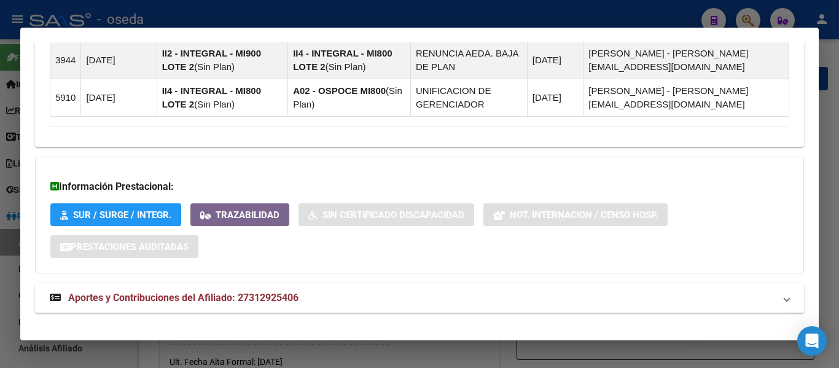
scroll to position [875, 0]
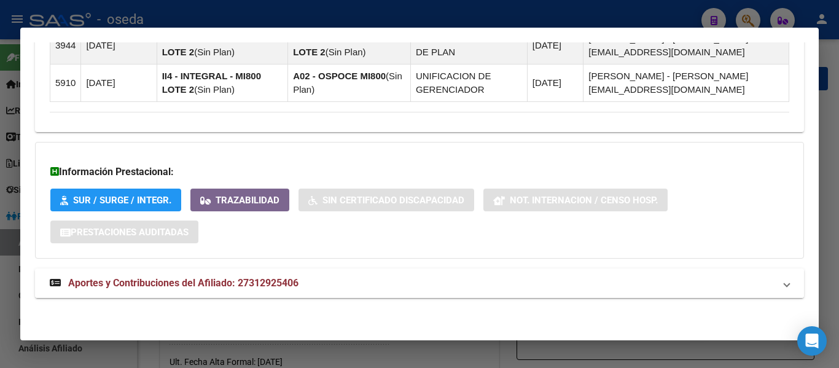
click at [263, 283] on span "Aportes y Contribuciones del Afiliado: 27312925406" at bounding box center [183, 283] width 230 height 12
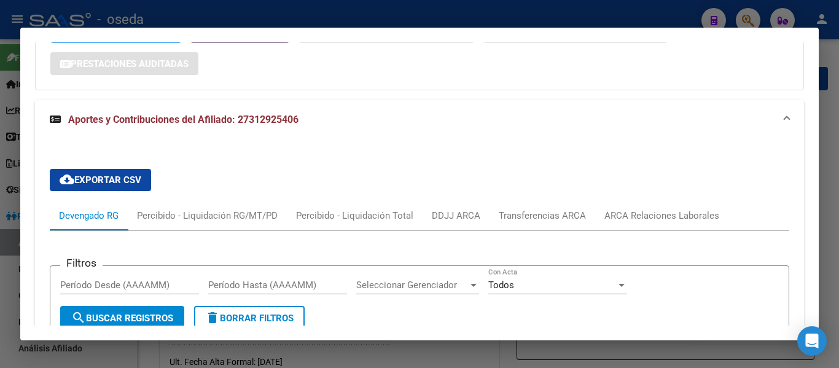
scroll to position [1008, 0]
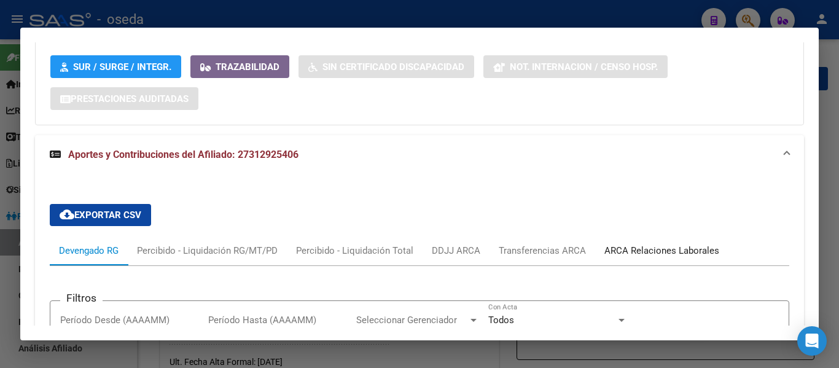
click at [650, 253] on div "ARCA Relaciones Laborales" at bounding box center [662, 251] width 115 height 14
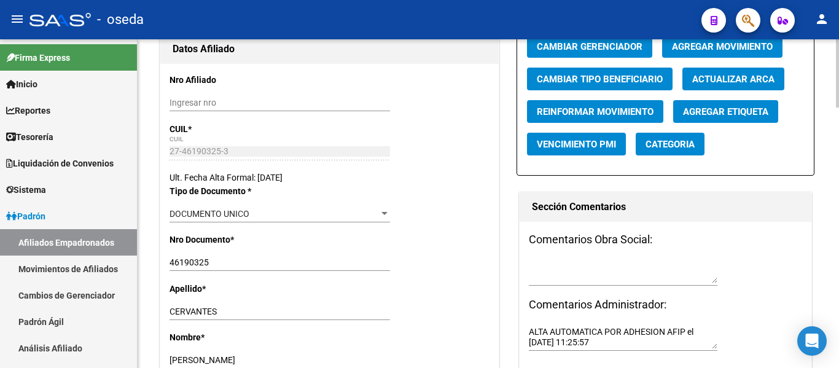
scroll to position [0, 0]
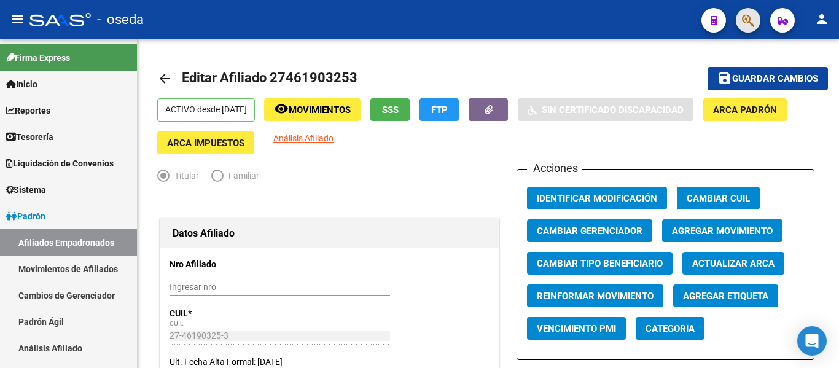
click at [739, 21] on button "button" at bounding box center [748, 20] width 25 height 25
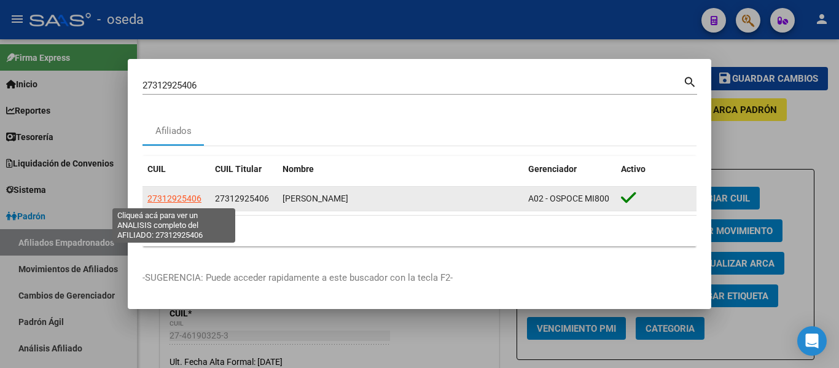
click at [185, 194] on span "27312925406" at bounding box center [174, 199] width 54 height 10
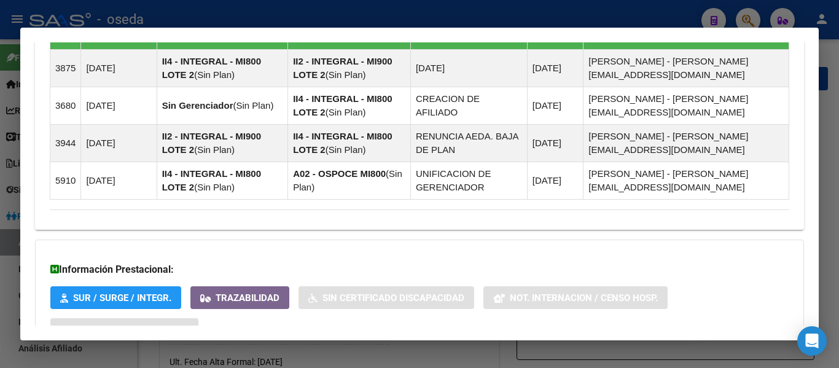
scroll to position [875, 0]
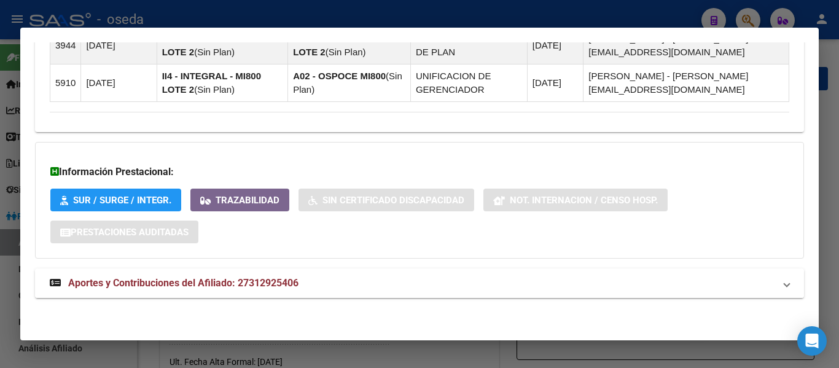
click at [163, 290] on strong "Aportes y Contribuciones del Afiliado: 27312925406" at bounding box center [174, 283] width 249 height 15
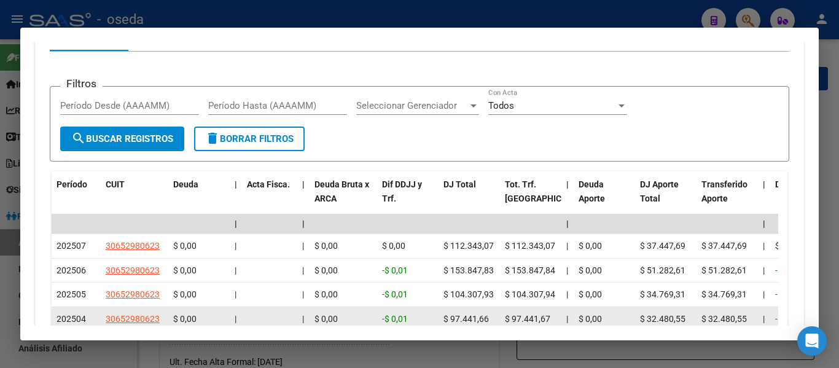
scroll to position [1244, 0]
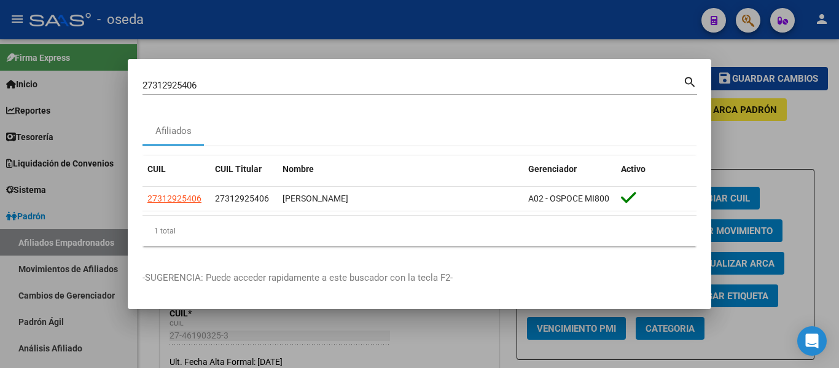
drag, startPoint x: 213, startPoint y: 77, endPoint x: 208, endPoint y: 102, distance: 25.1
click at [25, 63] on div "27312925406 Buscar (apellido, dni, cuil, nro traspaso, cuit, obra social) searc…" at bounding box center [419, 184] width 839 height 368
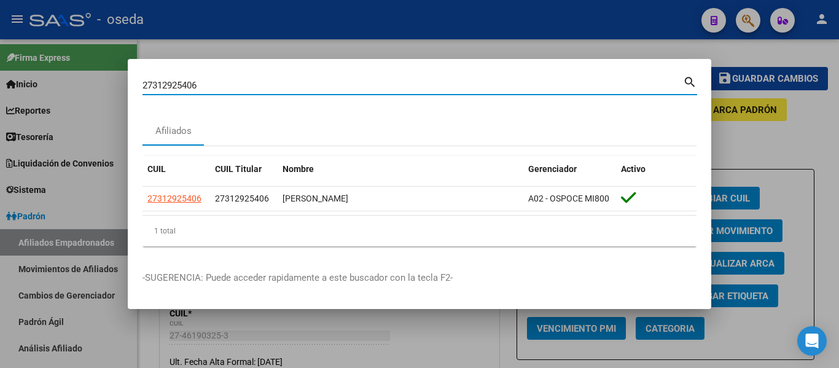
drag, startPoint x: 206, startPoint y: 87, endPoint x: 67, endPoint y: 65, distance: 140.6
click at [67, 65] on div "27312925406 Buscar (apellido, dni, cuil, nro traspaso, cuit, obra social) searc…" at bounding box center [419, 184] width 839 height 368
paste input "46190325"
type input "46190325"
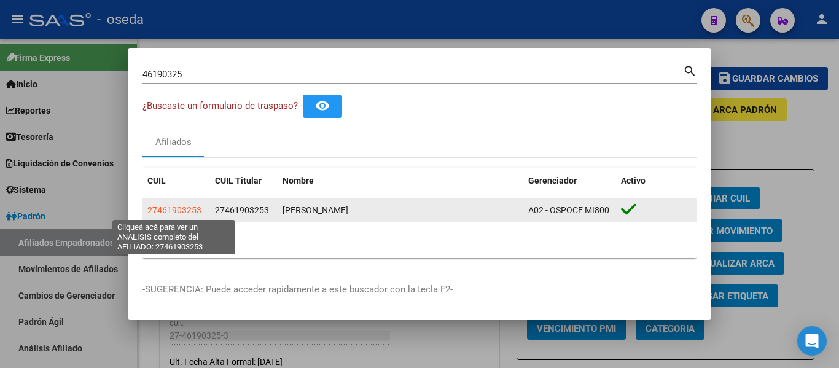
click at [190, 211] on span "27461903253" at bounding box center [174, 210] width 54 height 10
type textarea "27461903253"
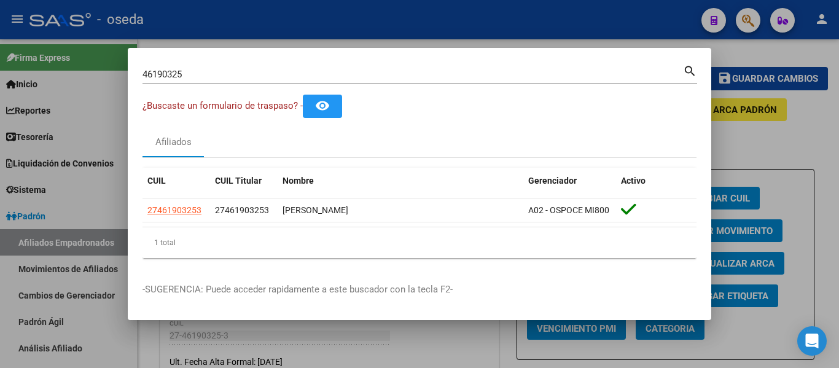
drag, startPoint x: 203, startPoint y: 76, endPoint x: 0, endPoint y: 41, distance: 206.4
click at [0, 41] on div "46190325 Buscar (apellido, dni, cuil, nro traspaso, cuit, obra social) search ¿…" at bounding box center [419, 184] width 839 height 368
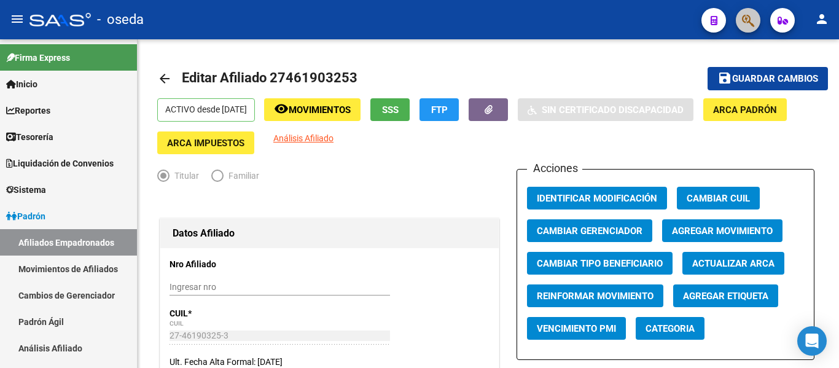
click at [740, 25] on button "button" at bounding box center [748, 20] width 25 height 25
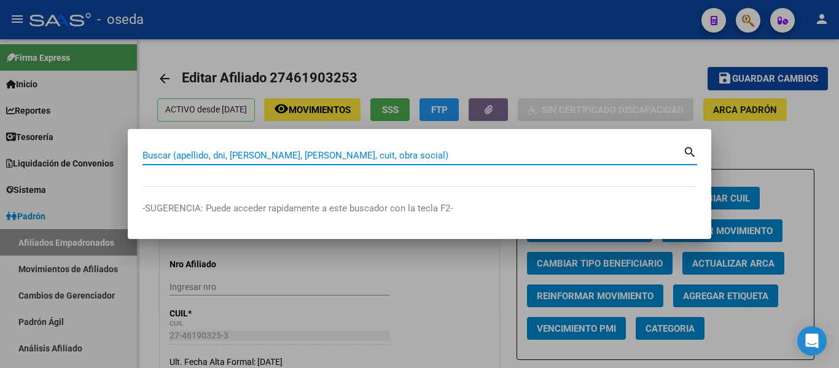
paste input "44688712"
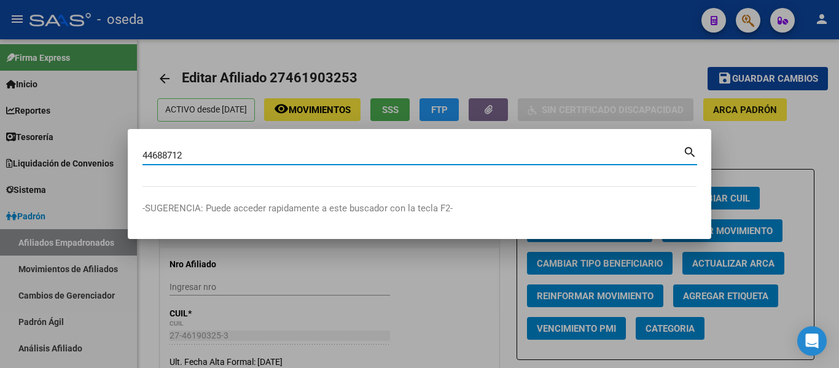
type input "44688712"
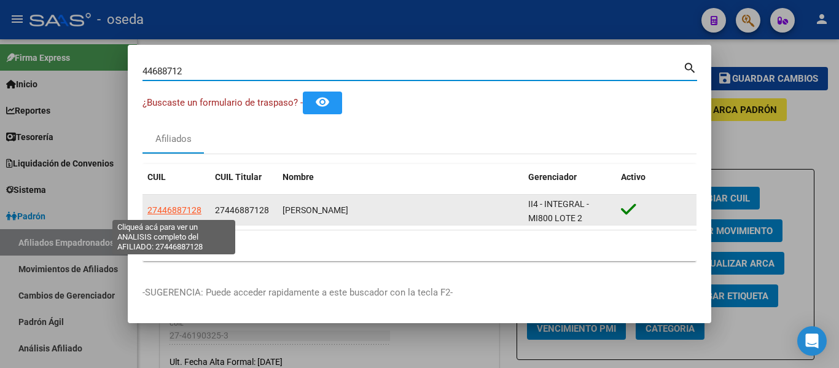
click at [182, 211] on span "27446887128" at bounding box center [174, 210] width 54 height 10
type textarea "27446887128"
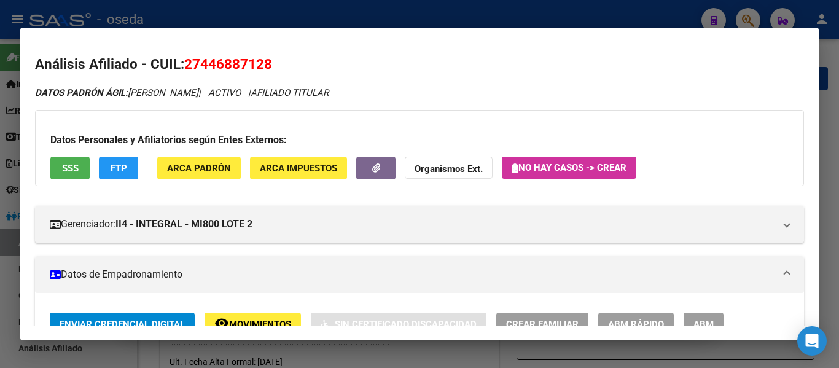
scroll to position [61, 0]
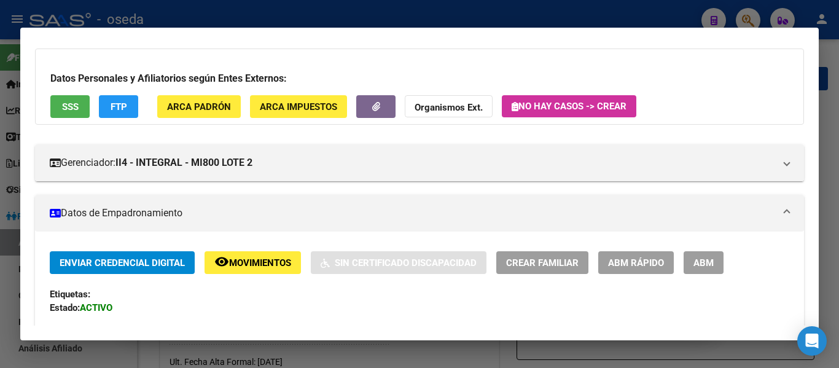
click at [250, 260] on span "Movimientos" at bounding box center [260, 262] width 62 height 11
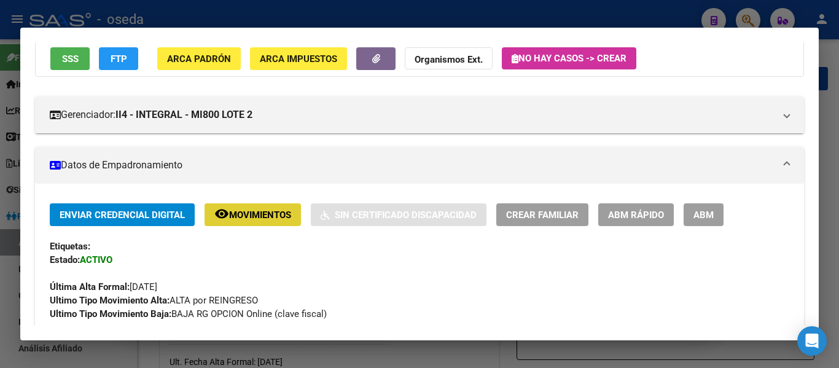
scroll to position [123, 0]
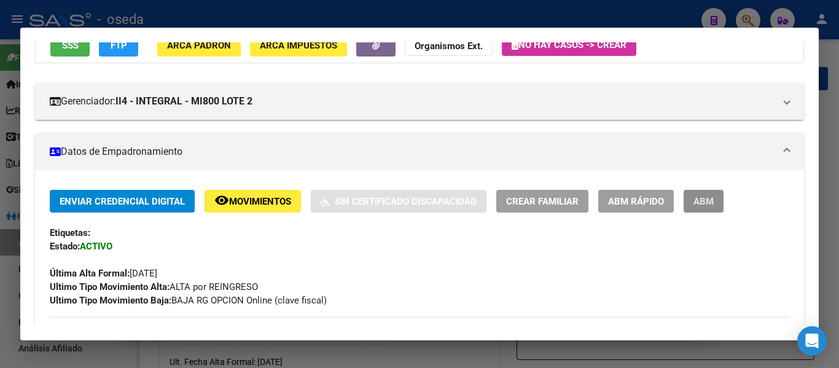
click at [714, 207] on span "ABM" at bounding box center [704, 201] width 20 height 11
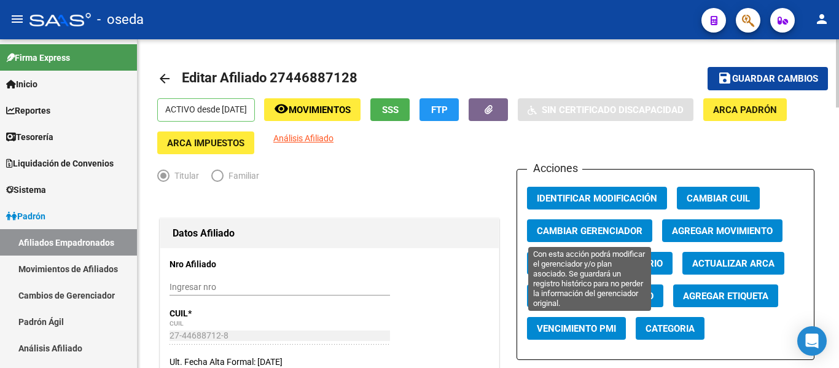
click at [566, 230] on span "Cambiar Gerenciador" at bounding box center [590, 230] width 106 height 11
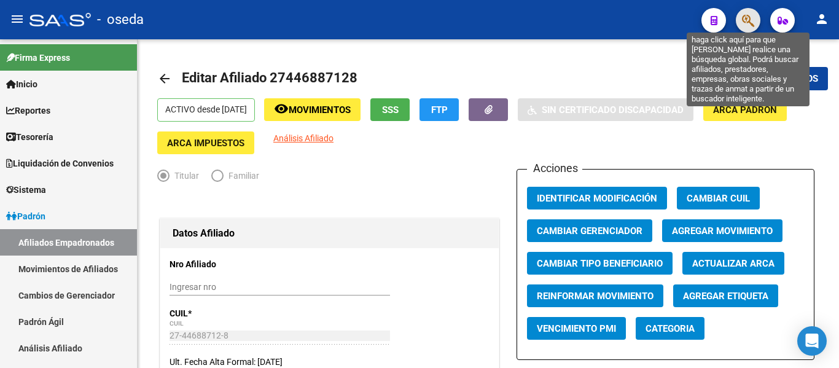
click at [742, 22] on icon "button" at bounding box center [748, 21] width 12 height 14
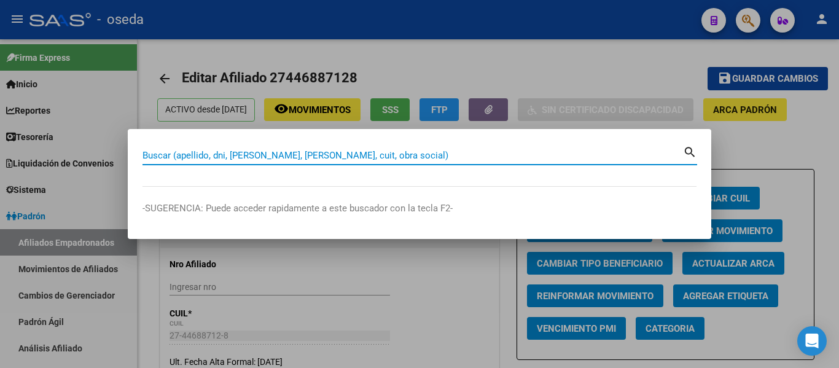
paste input "27446887128"
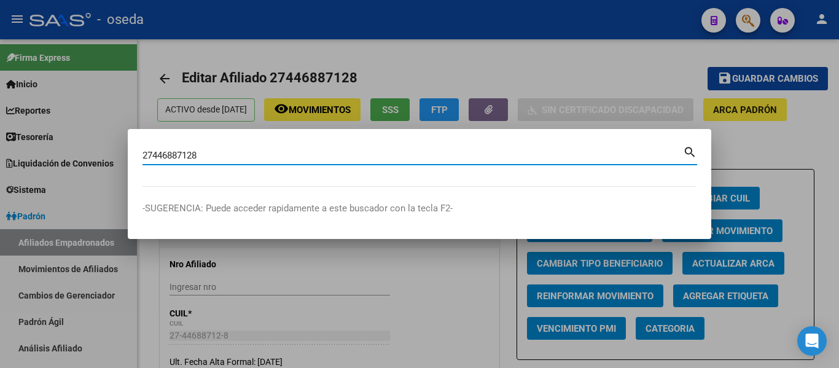
type input "27446887128"
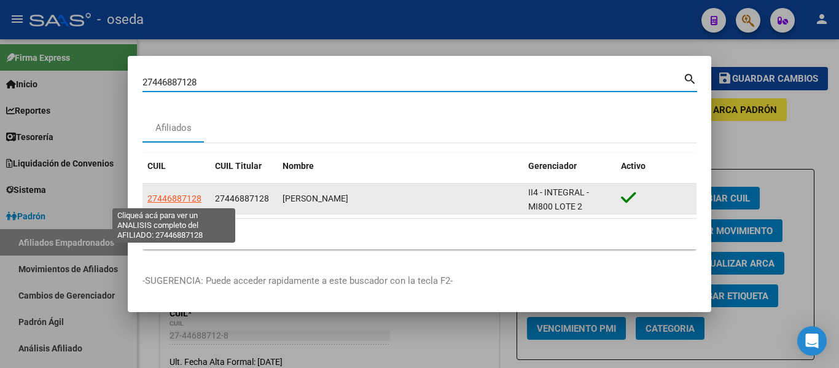
click at [177, 197] on span "27446887128" at bounding box center [174, 199] width 54 height 10
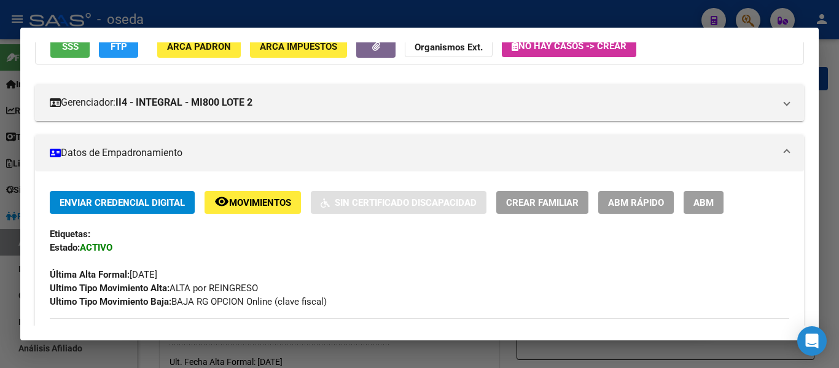
scroll to position [123, 0]
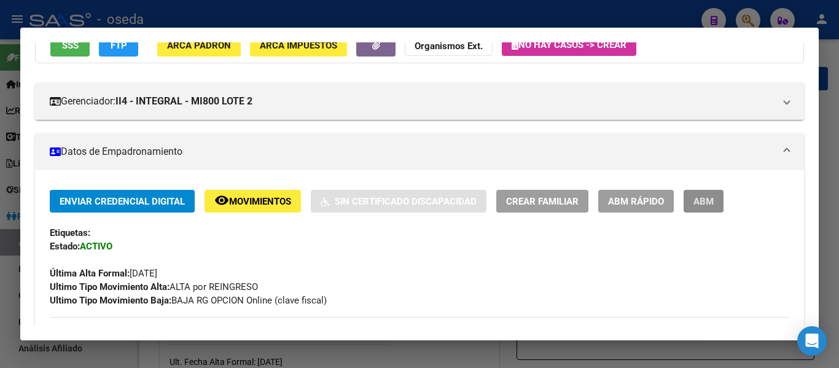
click at [706, 209] on button "ABM" at bounding box center [704, 201] width 40 height 23
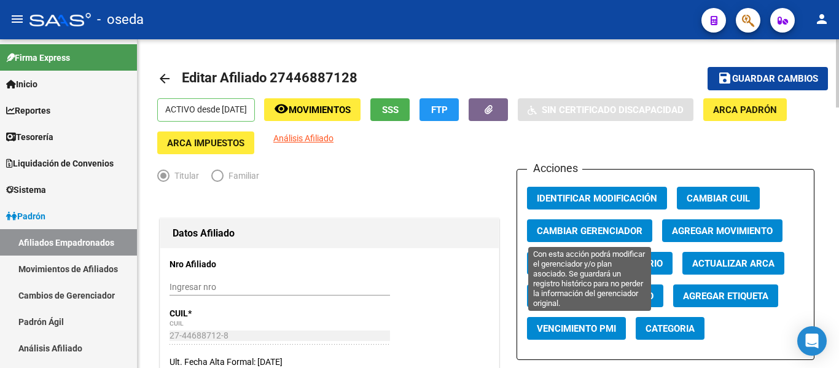
click at [611, 236] on span "Cambiar Gerenciador" at bounding box center [590, 230] width 106 height 11
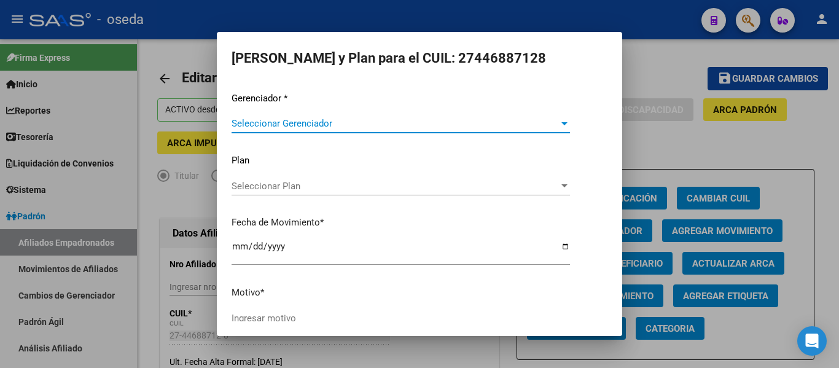
click at [325, 124] on span "Seleccionar Gerenciador" at bounding box center [395, 123] width 327 height 11
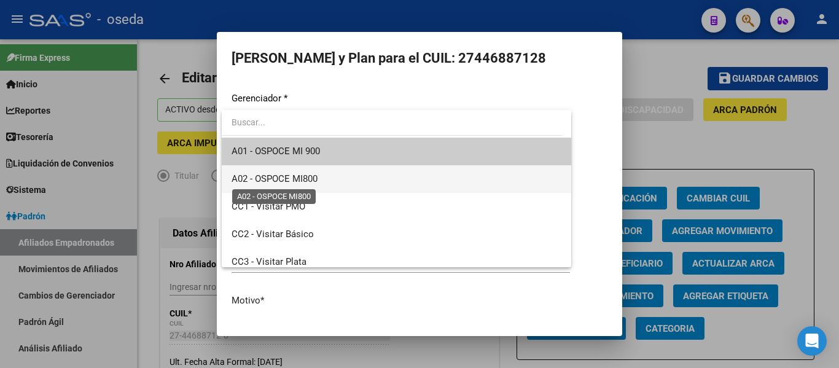
click at [311, 176] on span "A02 - OSPOCE MI800" at bounding box center [275, 178] width 86 height 11
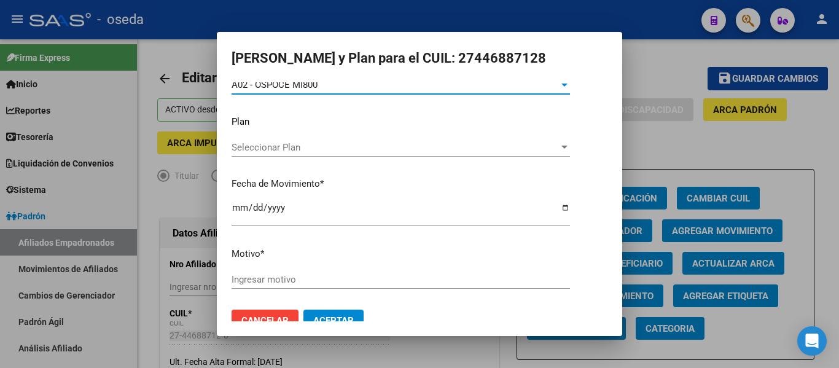
scroll to position [59, 0]
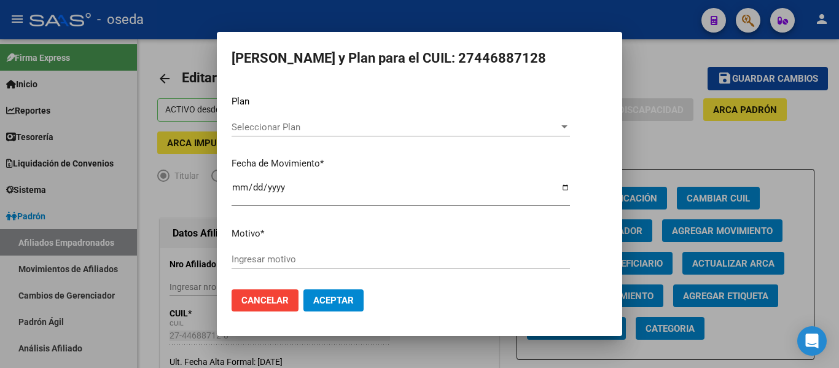
click at [299, 252] on div "Ingresar motivo" at bounding box center [401, 259] width 339 height 18
type input "a"
type input "ACTUALIZACION"
click at [332, 304] on span "Aceptar" at bounding box center [333, 300] width 41 height 11
